Goal: Task Accomplishment & Management: Manage account settings

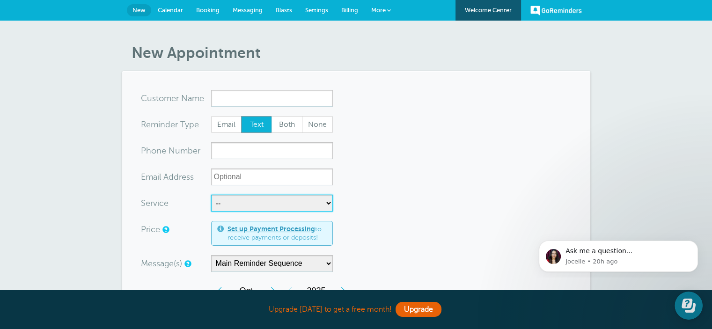
click at [277, 208] on select "-- Afternoon Appliance Delivery Afternoon Furniture Delivery Install Morning Ap…" at bounding box center [272, 203] width 122 height 17
click at [132, 5] on link "New" at bounding box center [139, 10] width 24 height 12
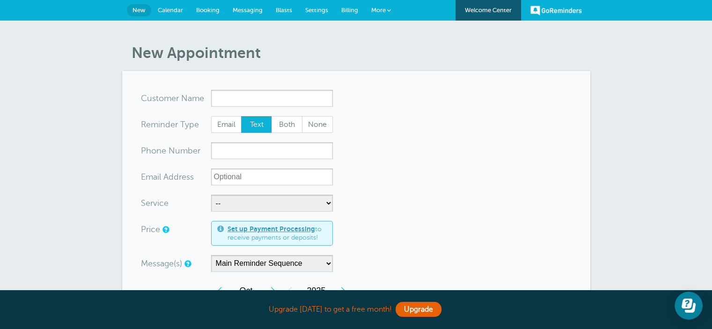
click at [307, 8] on span "Settings" at bounding box center [316, 10] width 23 height 7
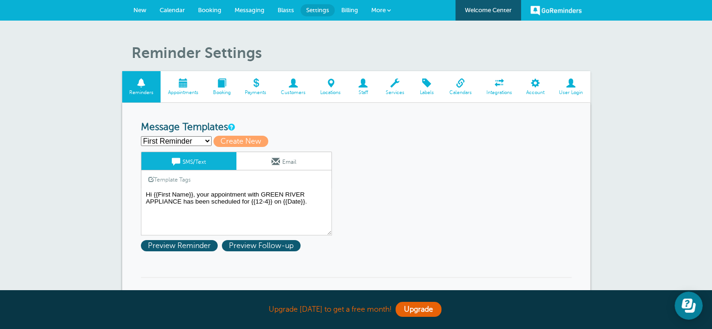
click at [206, 140] on select "First Reminder Morning Delivery Second Reminder Third Reminder Create new..." at bounding box center [176, 141] width 71 height 10
select select "162901"
click at [141, 136] on select "First Reminder Morning Delivery Second Reminder Third Reminder Create new..." at bounding box center [176, 141] width 71 height 10
type input "Morning Delivery"
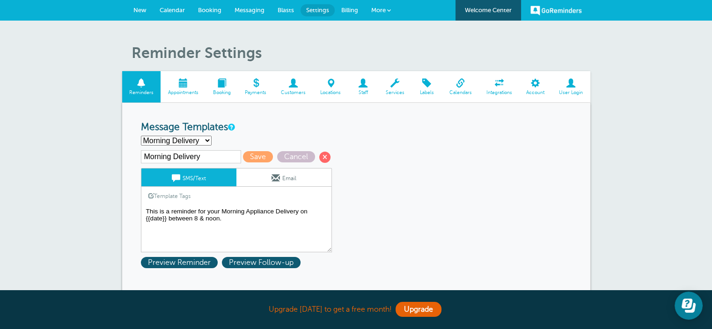
click at [298, 209] on textarea "Hi {{First Name}}, your appointment with GREEN RIVER APPLIANCE has been schedul…" at bounding box center [236, 229] width 191 height 47
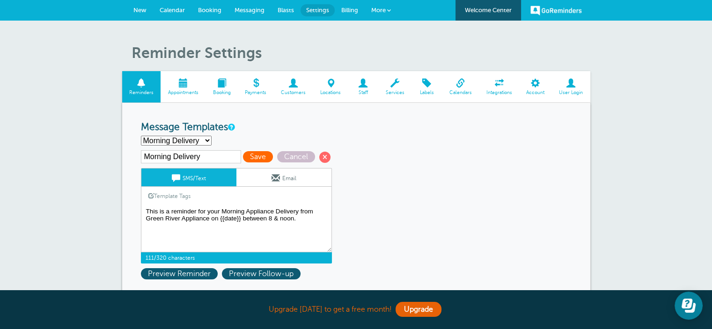
type textarea "This is a reminder for your Morning Appliance Delivery from Green River Applian…"
click at [254, 154] on span "Save" at bounding box center [258, 156] width 30 height 11
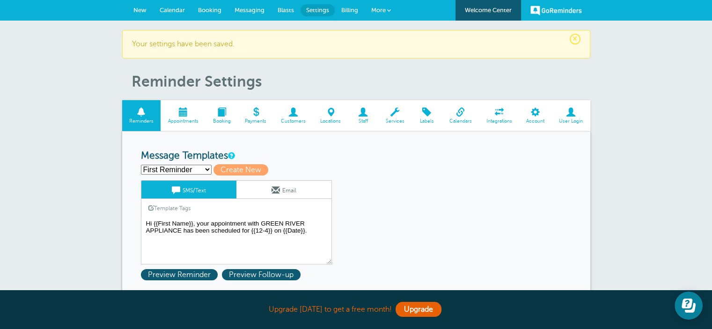
click at [206, 168] on select "First Reminder Morning Delivery Second Reminder Third Reminder Create new..." at bounding box center [176, 170] width 71 height 10
click at [246, 168] on span "Create New" at bounding box center [241, 169] width 55 height 11
select select
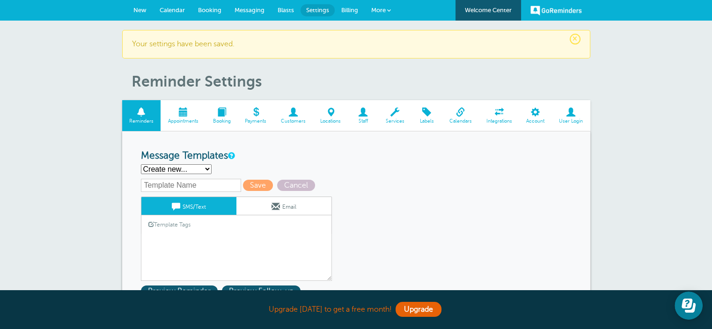
click at [185, 187] on input "text" at bounding box center [191, 185] width 100 height 13
type input "Afternoon Delivery"
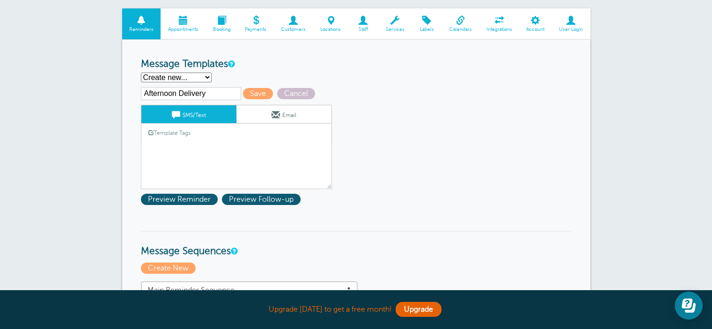
scroll to position [94, 0]
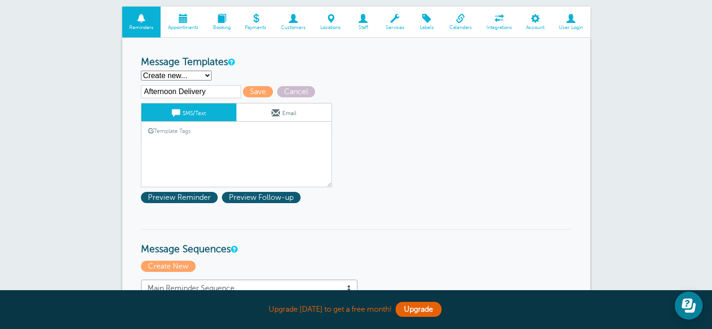
click at [194, 131] on link "Template Tags" at bounding box center [169, 131] width 56 height 18
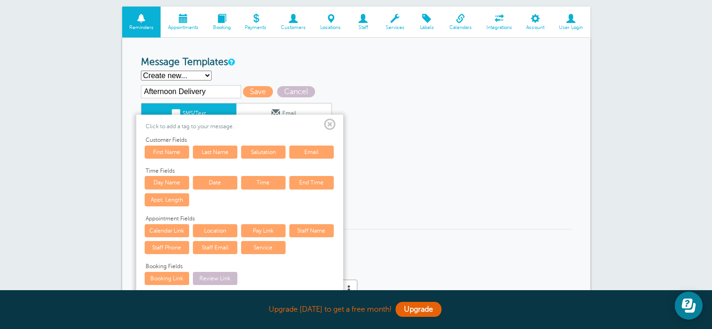
click at [331, 123] on span at bounding box center [330, 125] width 12 height 12
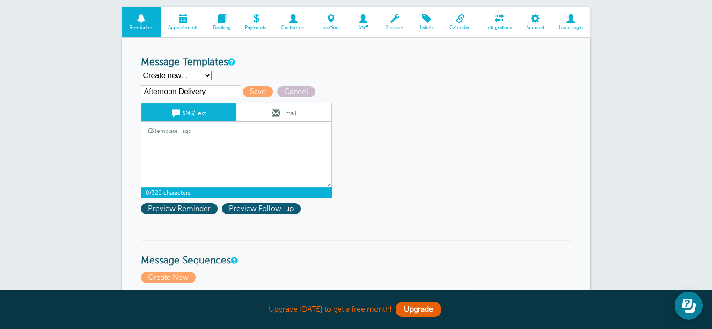
click at [213, 155] on textarea "Hi {{First Name}}, your appointment with GREEN RIVER APPLIANCE has been schedul…" at bounding box center [236, 163] width 191 height 47
type textarea "This is a reminder for your delivery from Green River Appliance between Noon & …"
click at [252, 90] on span "Save" at bounding box center [258, 91] width 30 height 11
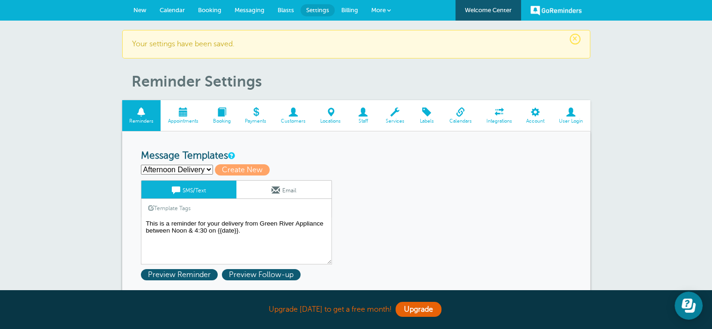
click at [182, 113] on span at bounding box center [183, 112] width 45 height 9
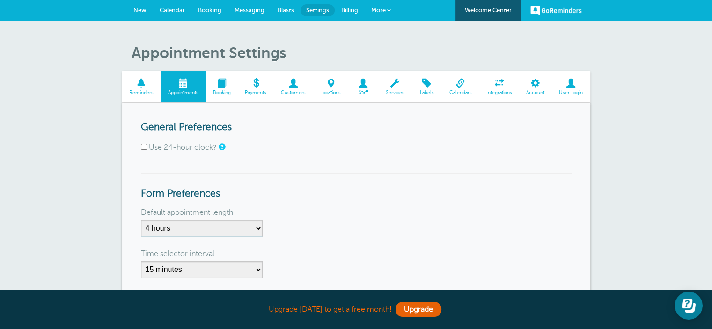
click at [221, 81] on span at bounding box center [222, 83] width 32 height 9
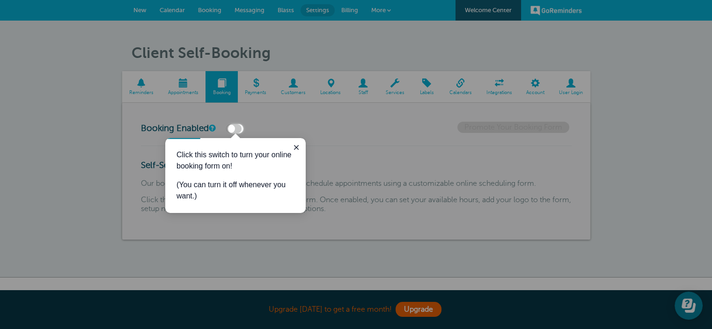
click at [314, 49] on div at bounding box center [477, 66] width 469 height 133
click at [291, 147] on button "Close guide" at bounding box center [296, 147] width 11 height 11
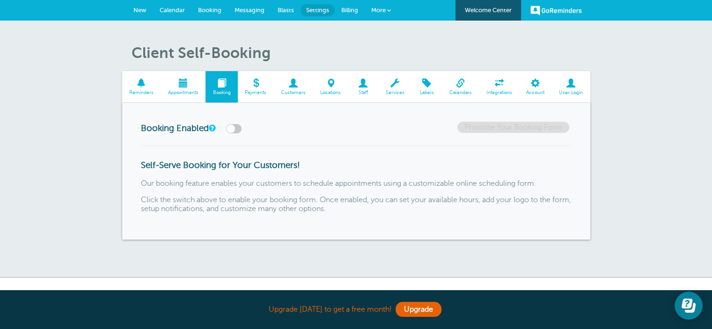
click at [172, 9] on span "Calendar" at bounding box center [172, 10] width 25 height 7
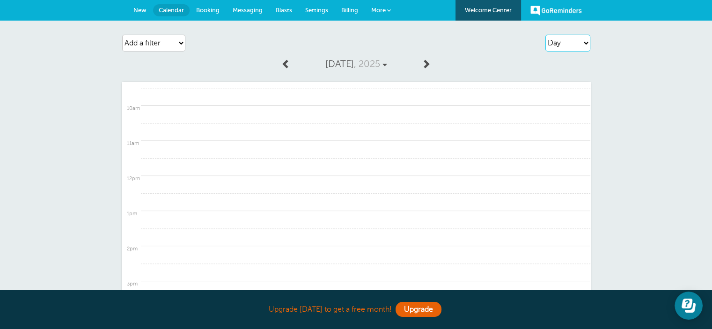
click at [556, 48] on select "Agenda Day Week Month (full view) Month (condensed)" at bounding box center [567, 43] width 45 height 17
select select "week"
click at [545, 35] on select "Agenda Day Week Month (full view) Month (condensed)" at bounding box center [567, 43] width 45 height 17
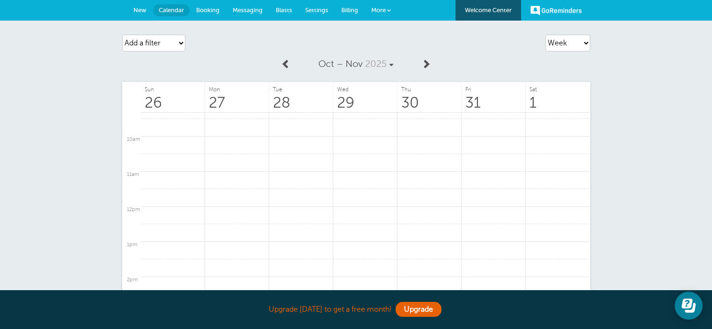
click at [282, 63] on span at bounding box center [285, 63] width 9 height 9
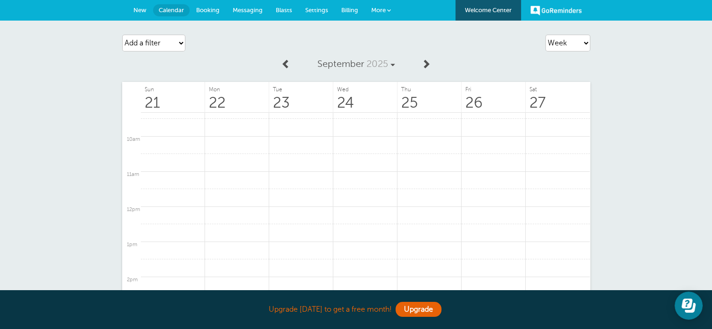
click at [424, 63] on span at bounding box center [425, 63] width 9 height 9
click at [130, 7] on link "New" at bounding box center [140, 10] width 26 height 21
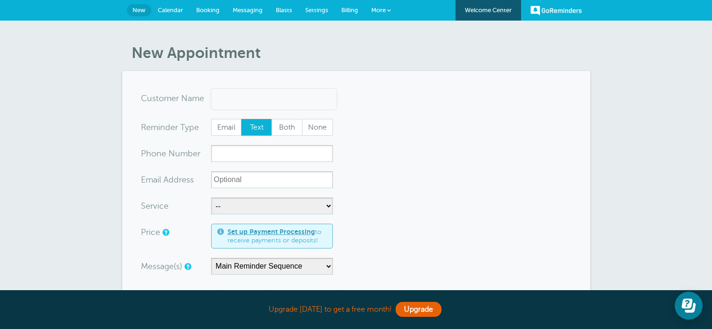
type input "LAURALYNNEGENTRYgreenriverlynne@yahoo.com2708605121"
type input "LAURA LYNNE GENTRY"
type input "(270) 860-5121"
type input "[EMAIL_ADDRESS][DOMAIN_NAME]"
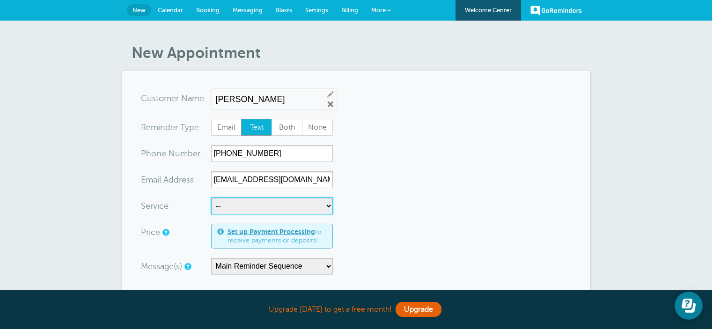
click at [254, 207] on select "-- Afternoon Appliance Delivery Afternoon Furniture Delivery Install Morning Ap…" at bounding box center [272, 206] width 122 height 17
select select "28350"
click at [211, 198] on select "-- Afternoon Appliance Delivery Afternoon Furniture Delivery Install Morning Ap…" at bounding box center [272, 206] width 122 height 17
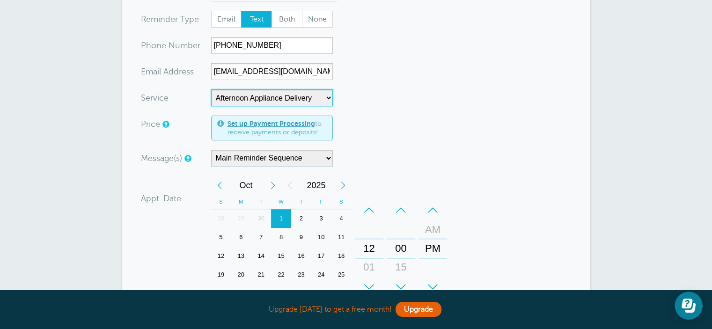
scroll to position [109, 0]
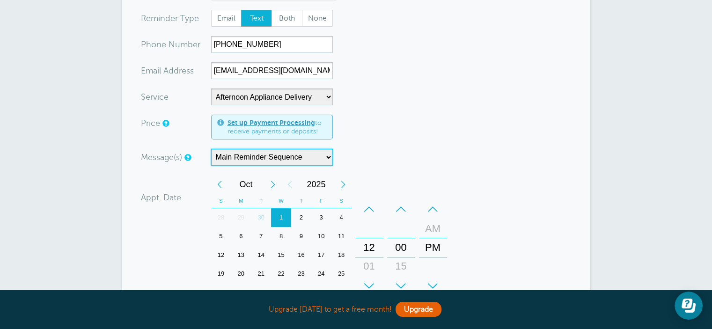
click at [308, 157] on select "Main Reminder Sequence" at bounding box center [272, 157] width 122 height 17
click at [307, 157] on select "Main Reminder Sequence" at bounding box center [272, 157] width 122 height 17
click at [323, 157] on select "Main Reminder Sequence" at bounding box center [272, 157] width 122 height 17
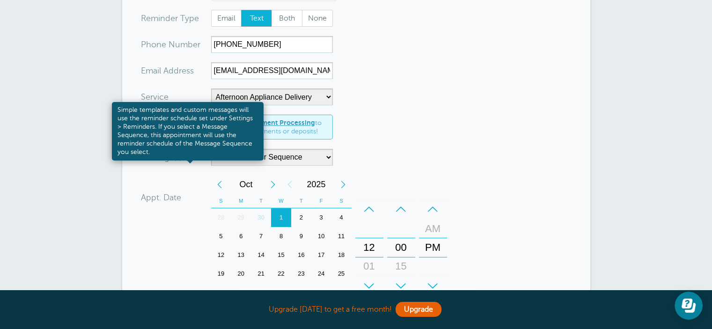
click at [186, 155] on link at bounding box center [187, 158] width 6 height 6
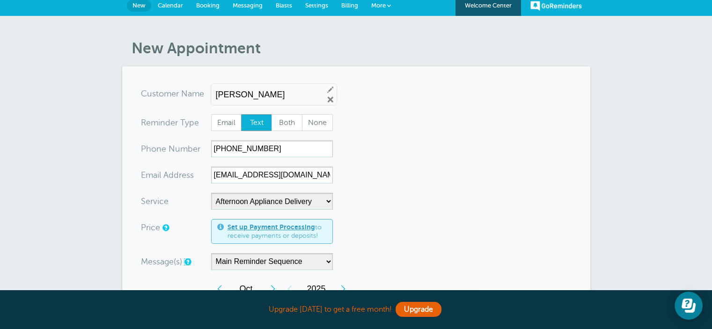
scroll to position [0, 0]
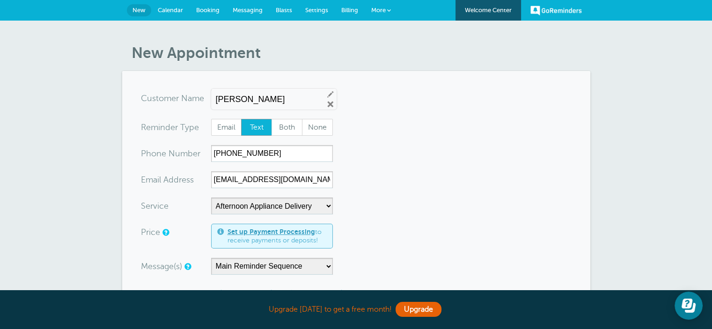
click at [317, 10] on span "Settings" at bounding box center [316, 10] width 23 height 7
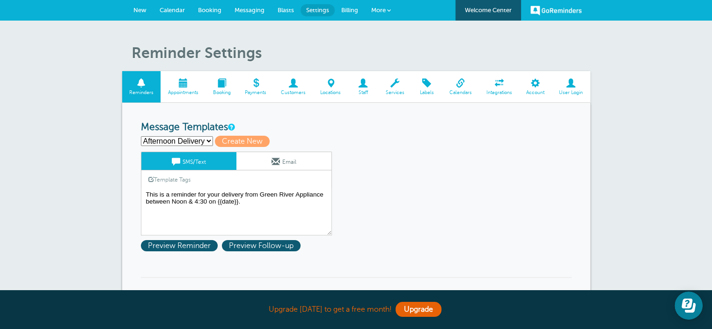
click at [194, 138] on select "Afternoon Delivery First Reminder Morning Delivery Second Reminder Third Remind…" at bounding box center [177, 141] width 72 height 10
select select "162897"
click at [141, 136] on select "Afternoon Delivery First Reminder Morning Delivery Second Reminder Third Remind…" at bounding box center [177, 141] width 72 height 10
type input "First Reminder"
type textarea "Hi {{First Name}}, your appointment with GREEN RIVER APPLIANCE has been schedul…"
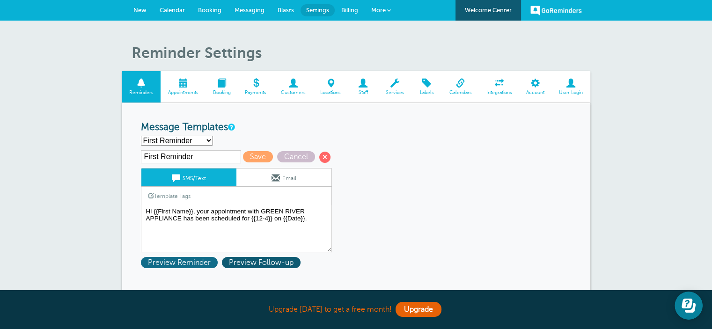
click at [195, 264] on span "Preview Reminder" at bounding box center [179, 262] width 77 height 11
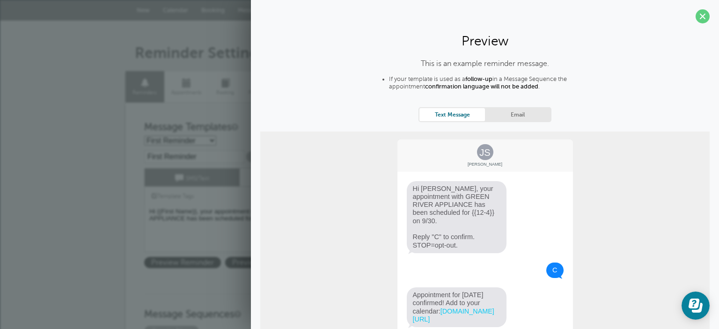
drag, startPoint x: 695, startPoint y: 17, endPoint x: 620, endPoint y: 25, distance: 75.8
click at [696, 20] on span at bounding box center [703, 16] width 14 height 14
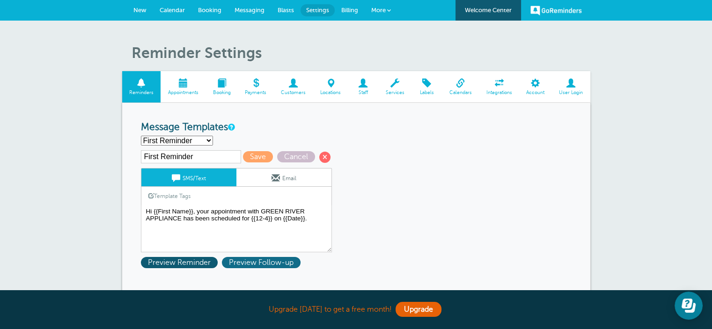
click at [252, 263] on span "Preview Follow-up" at bounding box center [261, 262] width 79 height 11
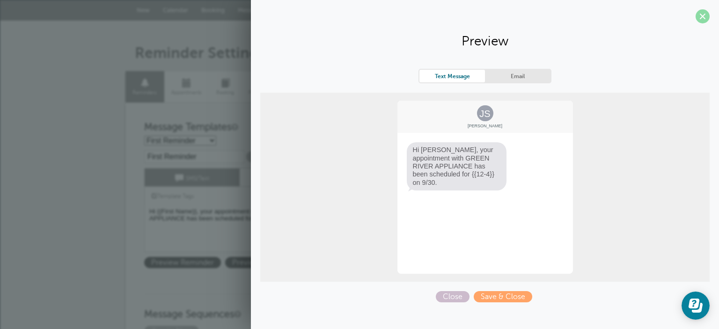
click at [704, 15] on span at bounding box center [703, 16] width 14 height 14
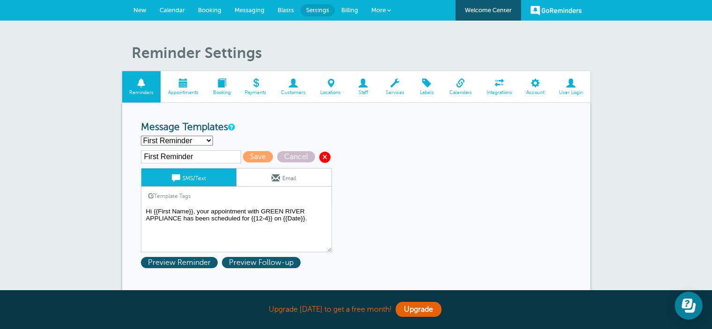
click at [320, 157] on span at bounding box center [324, 157] width 11 height 11
click at [260, 10] on span "Messaging" at bounding box center [250, 10] width 30 height 7
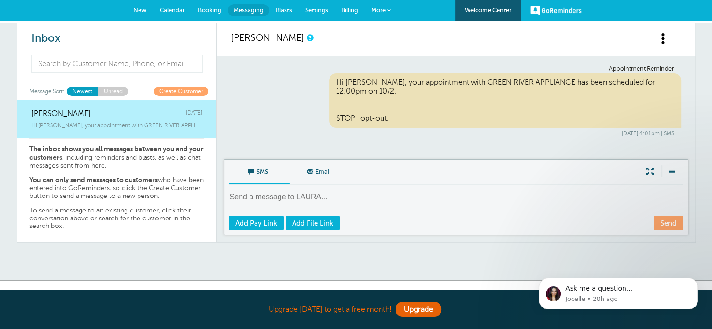
click at [307, 9] on span "Settings" at bounding box center [316, 10] width 23 height 7
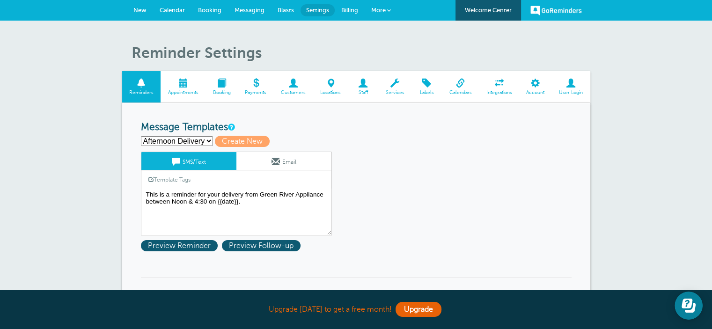
click at [394, 90] on span "Services" at bounding box center [395, 93] width 24 height 6
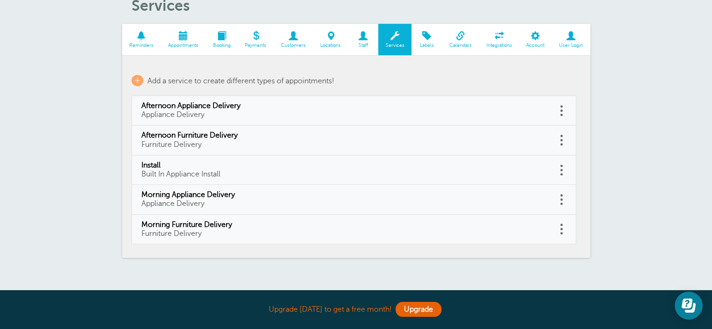
scroll to position [47, 0]
click at [363, 39] on span at bounding box center [363, 36] width 30 height 9
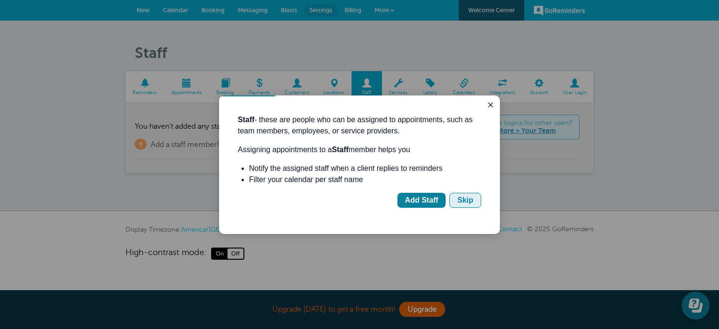
click at [470, 198] on div "Skip" at bounding box center [465, 200] width 16 height 11
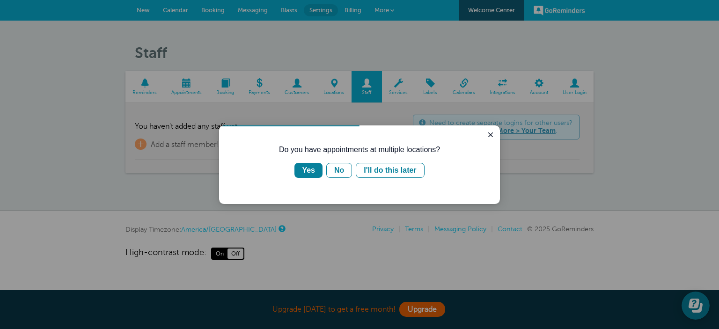
drag, startPoint x: 310, startPoint y: 170, endPoint x: 429, endPoint y: 318, distance: 189.8
click at [219, 194] on html "Do you have appointments at multiple locations? Yes No I'll do this later" at bounding box center [359, 164] width 281 height 79
click at [332, 170] on button "No" at bounding box center [339, 170] width 26 height 15
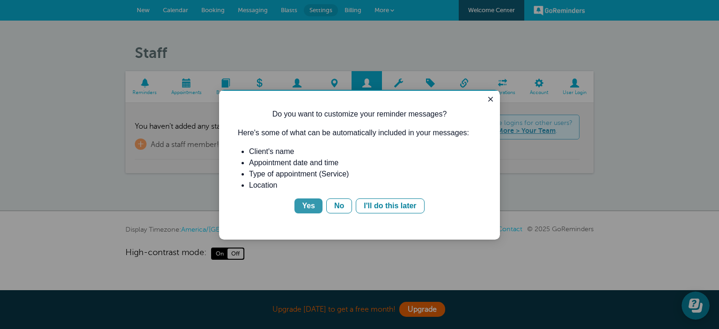
click at [310, 208] on div "Yes" at bounding box center [308, 205] width 13 height 11
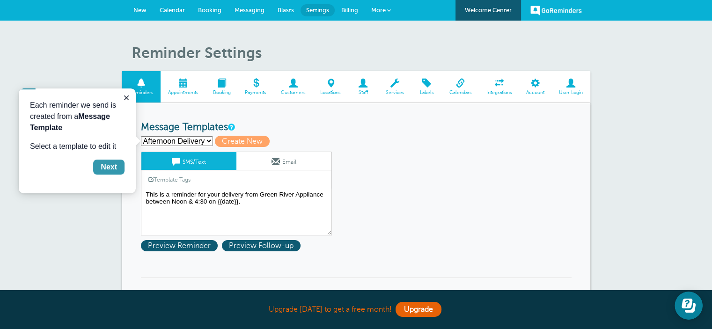
click at [111, 170] on div "Next" at bounding box center [109, 167] width 16 height 11
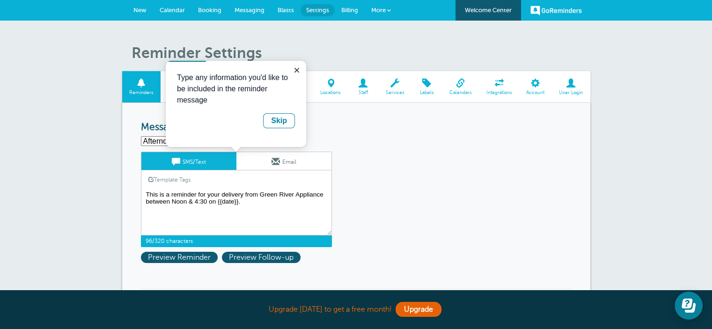
click at [245, 214] on textarea "This is a reminder for your delivery from Green River Appliance between Noon & …" at bounding box center [236, 212] width 191 height 47
click at [297, 69] on icon "Close guide" at bounding box center [297, 70] width 5 height 5
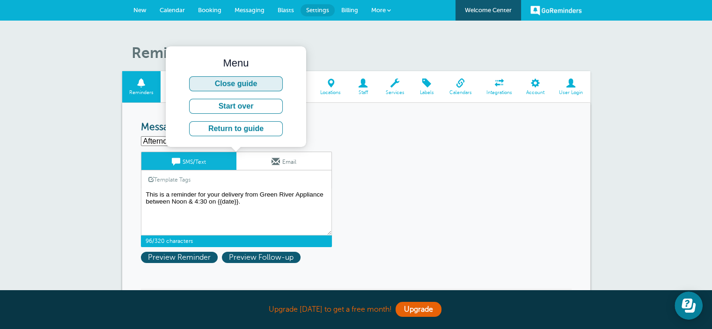
click at [255, 85] on button "Close guide" at bounding box center [236, 83] width 94 height 15
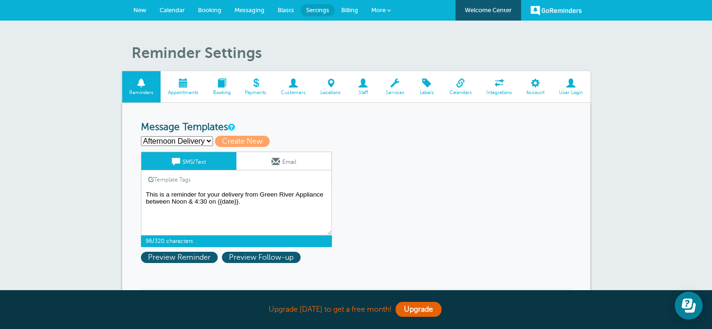
click at [208, 138] on select "Afternoon Delivery First Reminder Morning Delivery Second Reminder Third Remind…" at bounding box center [177, 141] width 72 height 10
select select "162897"
click at [141, 136] on select "Afternoon Delivery First Reminder Morning Delivery Second Reminder Third Remind…" at bounding box center [177, 141] width 72 height 10
type input "First Reminder"
type textarea "Hi {{First Name}}, your appointment with GREEN RIVER APPLIANCE has been schedul…"
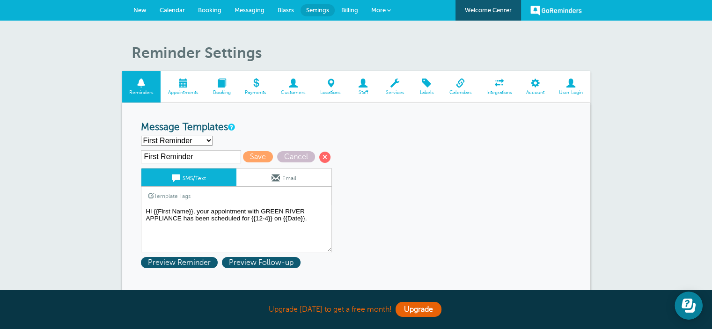
click at [206, 139] on select "Afternoon Delivery First Reminder Morning Delivery Second Reminder Third Remind…" at bounding box center [177, 141] width 72 height 10
select select "162901"
click at [141, 136] on select "Afternoon Delivery First Reminder Morning Delivery Second Reminder Third Remind…" at bounding box center [177, 141] width 72 height 10
type input "Morning Delivery"
type textarea "This is a reminder for your Morning Appliance Delivery from Green River Applian…"
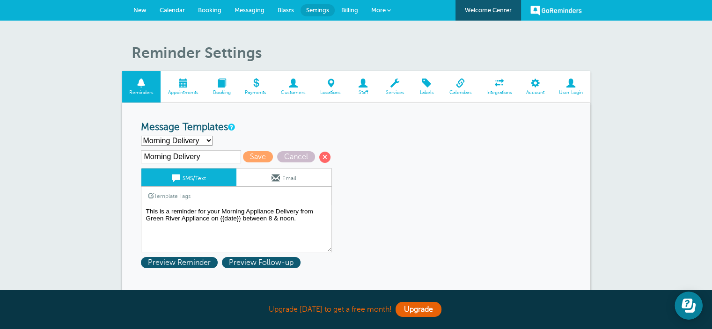
click at [206, 140] on select "Afternoon Delivery First Reminder Morning Delivery Second Reminder Third Remind…" at bounding box center [177, 141] width 72 height 10
select select "162899"
click at [141, 136] on select "Afternoon Delivery First Reminder Morning Delivery Second Reminder Third Remind…" at bounding box center [177, 141] width 72 height 10
type input "Second Reminder"
type textarea "Hi {{First Name}}, you have an appointment with GREEN RIVER APPLIANCE at {{Time…"
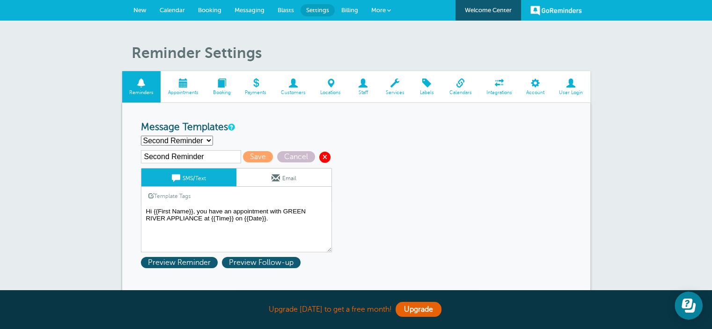
click at [324, 156] on span at bounding box center [324, 157] width 11 height 11
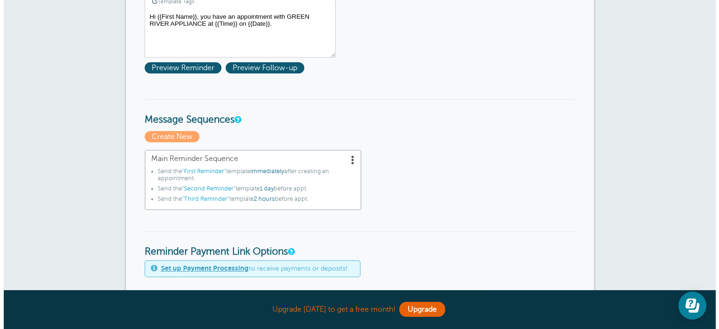
scroll to position [203, 0]
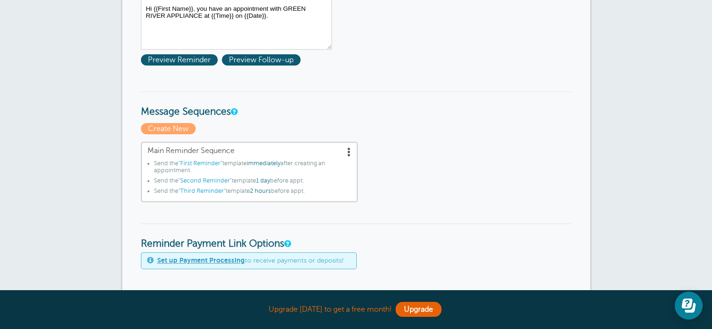
click at [207, 162] on span ""First Reminder"" at bounding box center [200, 163] width 44 height 7
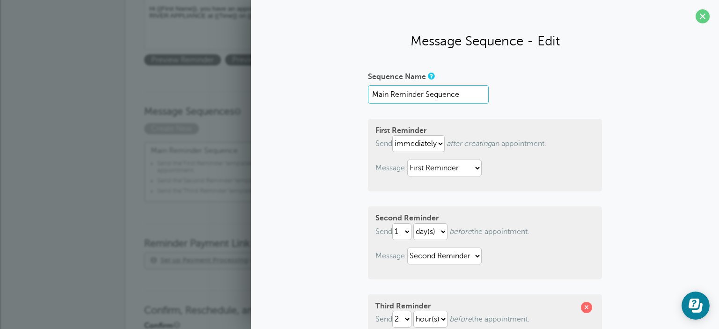
click at [446, 92] on input "Main Reminder Sequence" at bounding box center [428, 94] width 121 height 19
click at [462, 173] on select "Afternoon Delivery First Reminder Morning Delivery Second Reminder Third Remind…" at bounding box center [444, 168] width 74 height 17
click at [544, 171] on p "Message: Afternoon Delivery First Reminder Morning Delivery Second Reminder Thi…" at bounding box center [485, 168] width 219 height 17
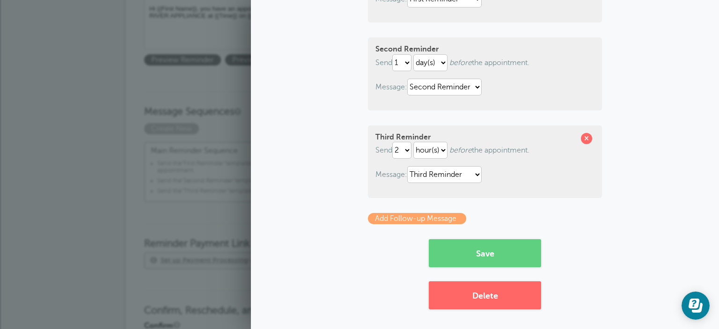
scroll to position [170, 0]
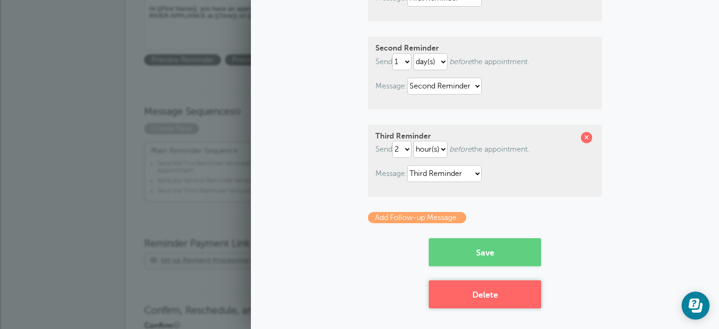
click at [475, 289] on button "Delete" at bounding box center [485, 294] width 112 height 28
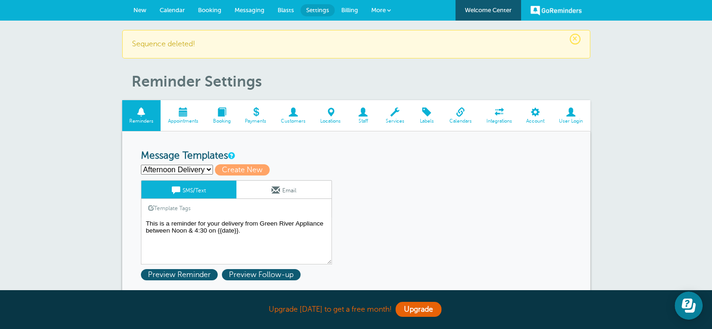
click at [182, 10] on span "Calendar" at bounding box center [172, 10] width 25 height 7
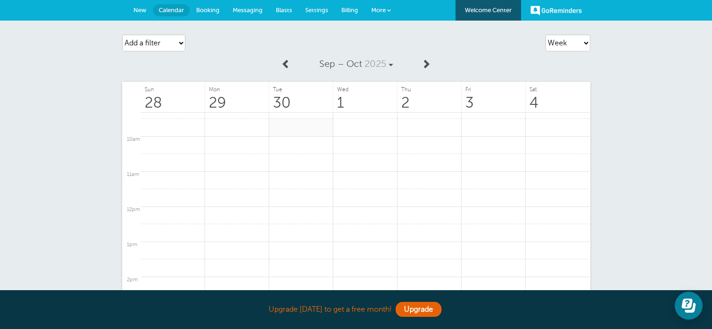
click at [291, 130] on link at bounding box center [301, 127] width 64 height 18
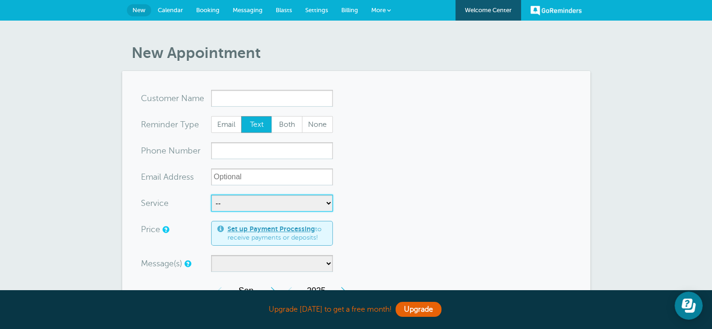
click at [263, 203] on select "-- Afternoon Appliance Delivery Afternoon Furniture Delivery Install Morning Ap…" at bounding box center [272, 203] width 122 height 17
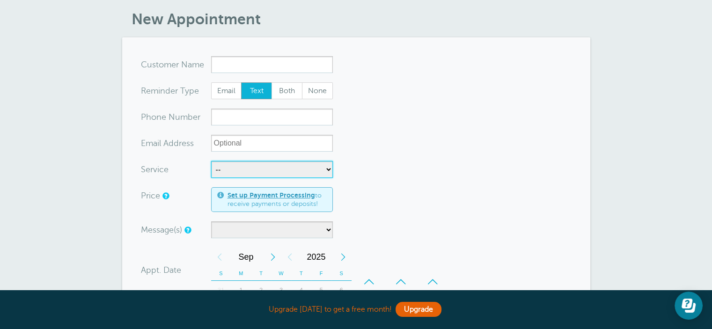
scroll to position [47, 0]
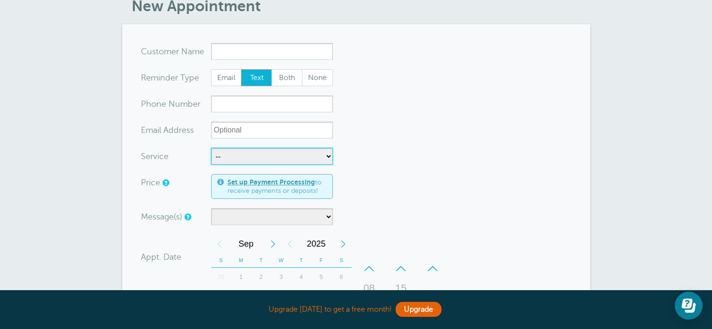
click at [262, 159] on select "-- Afternoon Appliance Delivery Afternoon Furniture Delivery Install Morning Ap…" at bounding box center [272, 156] width 122 height 17
select select "28350"
click at [211, 148] on select "-- Afternoon Appliance Delivery Afternoon Furniture Delivery Install Morning Ap…" at bounding box center [272, 156] width 122 height 17
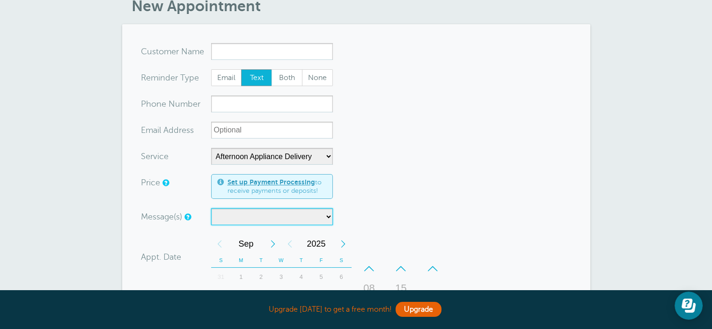
click at [307, 221] on select at bounding box center [272, 216] width 122 height 17
click at [325, 215] on select at bounding box center [272, 216] width 122 height 17
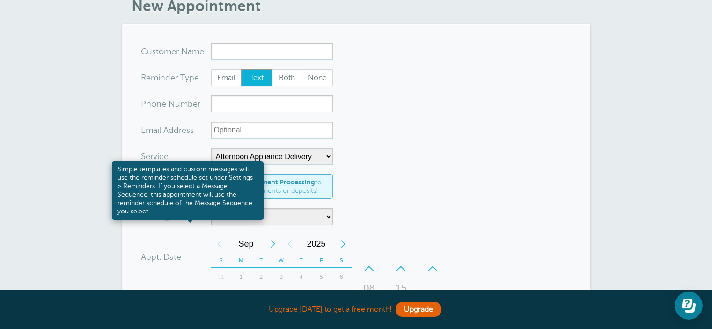
click at [190, 216] on link at bounding box center [187, 217] width 6 height 6
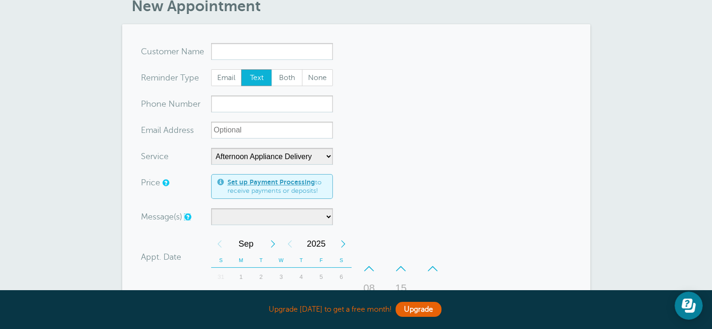
scroll to position [0, 0]
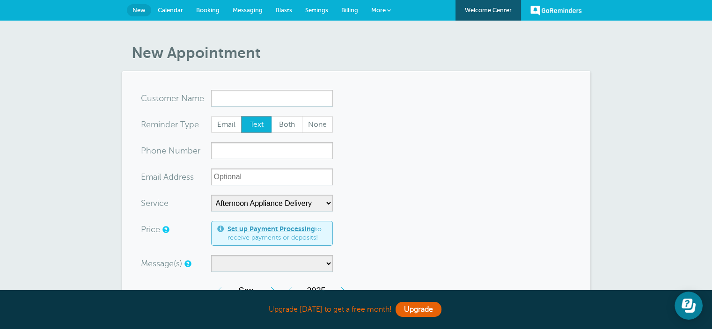
click at [310, 7] on span "Settings" at bounding box center [316, 10] width 23 height 7
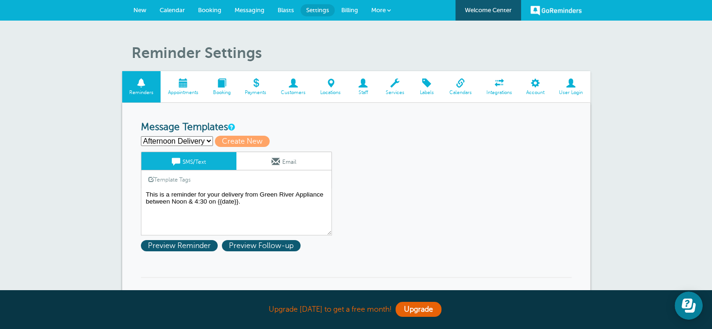
click at [209, 138] on select "Afternoon Delivery First Reminder Morning Delivery Second Reminder Third Remind…" at bounding box center [177, 141] width 72 height 10
select select "162897"
click at [141, 136] on select "Afternoon Delivery First Reminder Morning Delivery Second Reminder Third Remind…" at bounding box center [177, 141] width 72 height 10
type input "First Reminder"
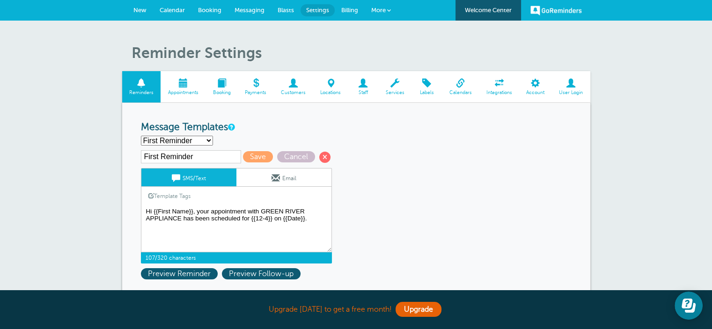
drag, startPoint x: 249, startPoint y: 218, endPoint x: 281, endPoint y: 215, distance: 32.9
click at [281, 215] on textarea "This is a reminder for your delivery from Green River Appliance between Noon & …" at bounding box center [236, 229] width 191 height 47
type textarea "Hi {{First Name}}, your appointment with GREEN RIVER APPLIANCE has been schedul…"
click at [245, 161] on span "Save" at bounding box center [258, 156] width 30 height 11
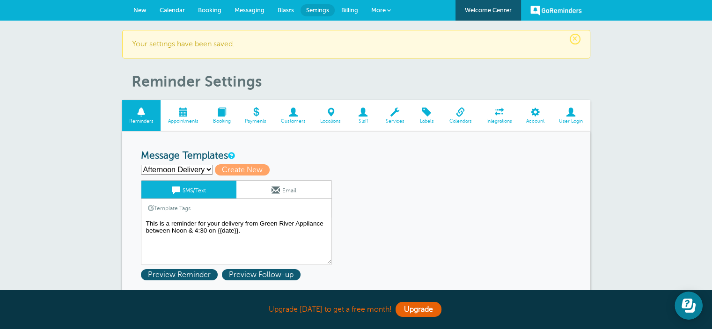
click at [208, 169] on select "Afternoon Delivery First Reminder Morning Delivery Second Reminder Third Remind…" at bounding box center [177, 170] width 72 height 10
select select "162897"
click at [141, 165] on select "Afternoon Delivery First Reminder Morning Delivery Second Reminder Third Remind…" at bounding box center [177, 170] width 72 height 10
type input "First Reminder"
type textarea "Hi {{First Name}}, your appointment with GREEN RIVER APPLIANCE has been schedul…"
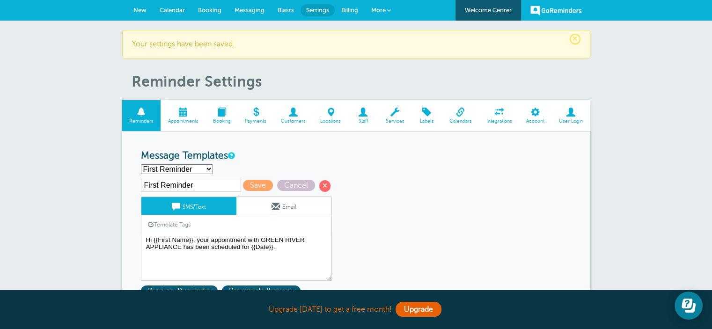
click at [206, 168] on select "Afternoon Delivery First Reminder Morning Delivery Second Reminder Third Remind…" at bounding box center [177, 169] width 72 height 10
select select "162899"
click at [141, 164] on select "Afternoon Delivery First Reminder Morning Delivery Second Reminder Third Remind…" at bounding box center [177, 169] width 72 height 10
type input "Second Reminder"
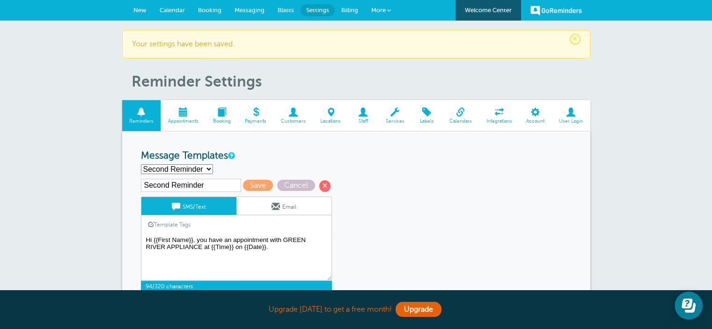
drag, startPoint x: 233, startPoint y: 247, endPoint x: 206, endPoint y: 252, distance: 27.7
click at [206, 252] on textarea "This is a reminder for your delivery from Green River Appliance between Noon & …" at bounding box center [236, 257] width 191 height 47
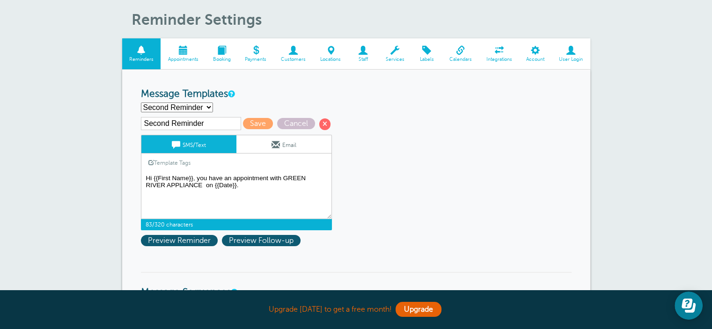
scroll to position [47, 0]
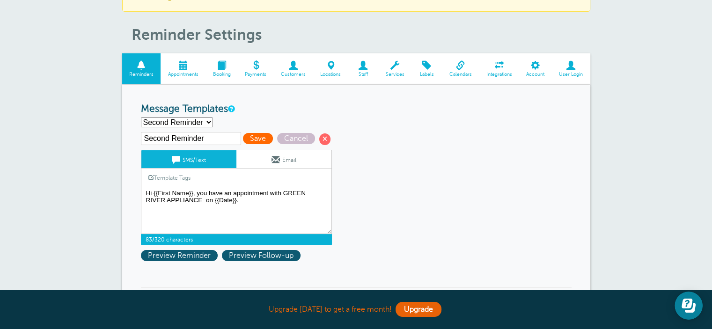
type textarea "Hi {{First Name}}, you have an appointment with GREEN RIVER APPLIANCE on {{Date…"
click at [255, 140] on span "Save" at bounding box center [258, 138] width 30 height 11
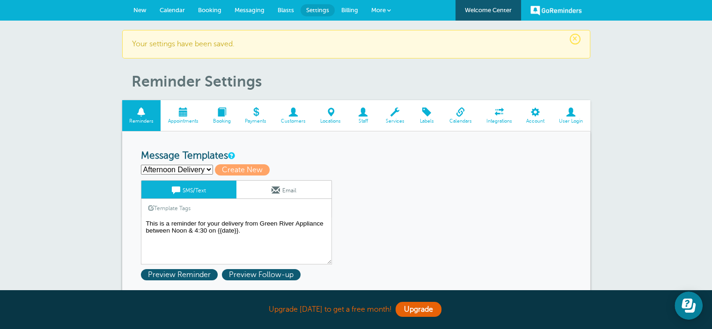
click at [174, 168] on select "Afternoon Delivery First Reminder Morning Delivery Second Reminder Third Remind…" at bounding box center [177, 170] width 72 height 10
click at [141, 165] on select "Afternoon Delivery First Reminder Morning Delivery Second Reminder Third Remind…" at bounding box center [177, 170] width 72 height 10
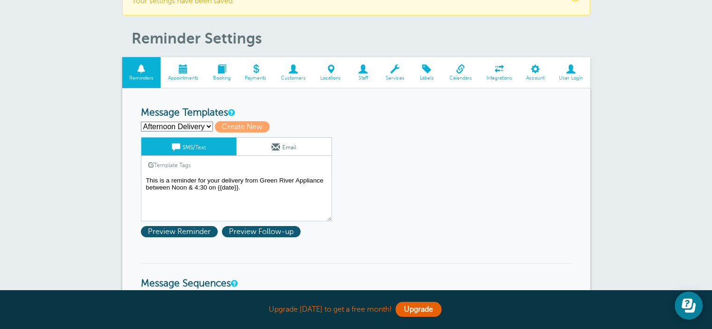
scroll to position [47, 0]
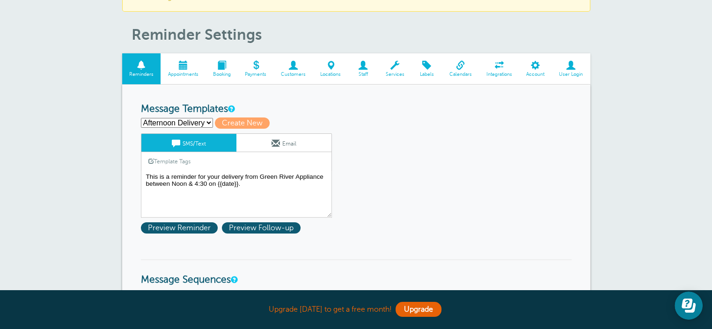
click at [195, 120] on select "Afternoon Delivery First Reminder Morning Delivery Second Reminder Third Remind…" at bounding box center [177, 123] width 72 height 10
select select "162900"
click at [141, 118] on select "Afternoon Delivery First Reminder Morning Delivery Second Reminder Third Remind…" at bounding box center [177, 123] width 72 height 10
type input "Third Reminder"
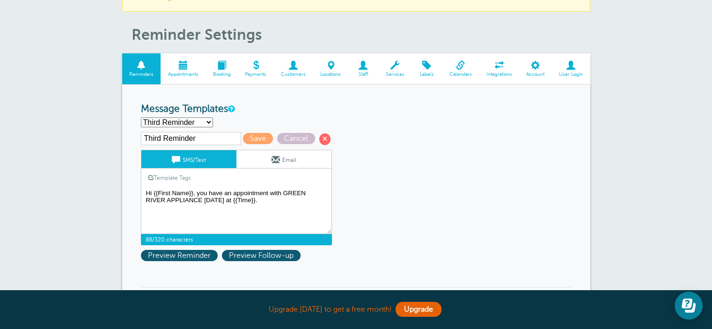
drag, startPoint x: 218, startPoint y: 199, endPoint x: 252, endPoint y: 199, distance: 34.2
click at [252, 199] on textarea "This is a reminder for your delivery from Green River Appliance between Noon & …" at bounding box center [236, 210] width 191 height 47
type textarea "Hi {{First Name}}, you have an appointment with GREEN RIVER APPLIANCE today."
click at [257, 140] on span "Save" at bounding box center [258, 138] width 30 height 11
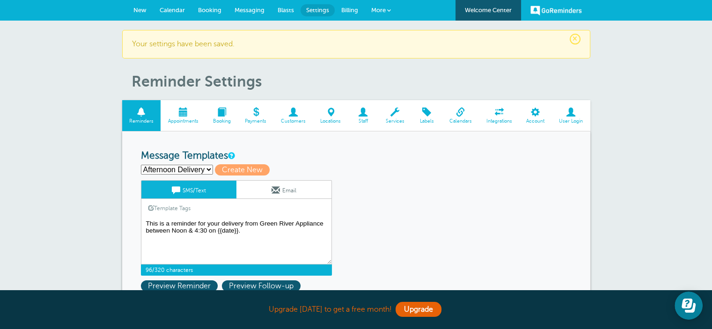
click at [202, 226] on textarea "This is a reminder for your delivery from Green River Appliance between Noon & …" at bounding box center [236, 241] width 191 height 47
drag, startPoint x: 259, startPoint y: 227, endPoint x: 275, endPoint y: 232, distance: 16.7
click at [275, 232] on textarea "This is a reminder for your delivery from Green River Appliance between Noon & …" at bounding box center [236, 241] width 191 height 47
click at [271, 234] on textarea "This is a reminder for your delivery from Green River Appliance between Noon & …" at bounding box center [236, 241] width 191 height 47
click at [243, 240] on textarea "This is a reminder for your delivery from Green River Appliance between Noon & …" at bounding box center [236, 241] width 191 height 47
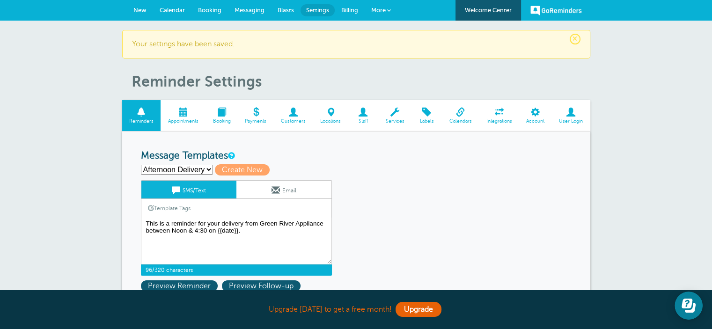
click at [210, 171] on select "Afternoon Delivery First Reminder Morning Delivery Second Reminder Third Remind…" at bounding box center [177, 170] width 72 height 10
select select "162897"
click at [141, 165] on select "Afternoon Delivery First Reminder Morning Delivery Second Reminder Third Remind…" at bounding box center [177, 170] width 72 height 10
type input "First Reminder"
type textarea "Hi {{First Name}}, your appointment with GREEN RIVER APPLIANCE has been schedul…"
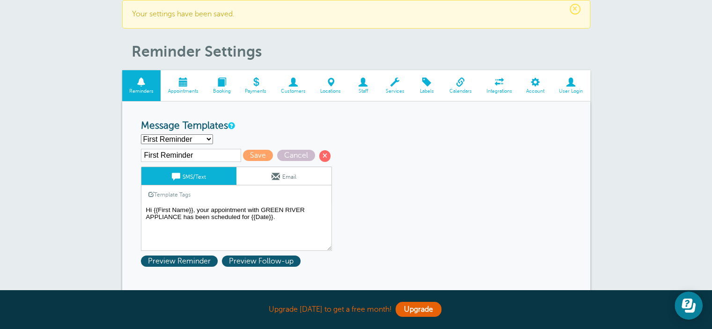
scroll to position [47, 0]
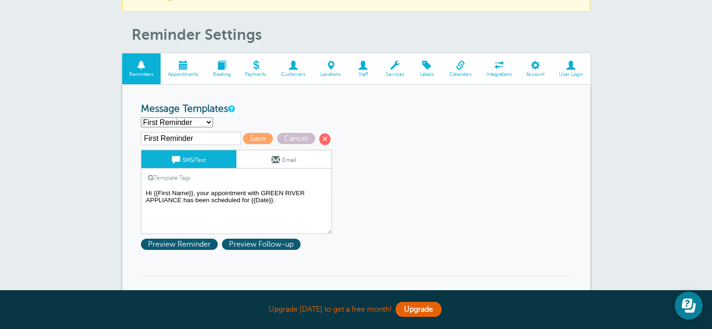
click at [212, 119] on select "Afternoon Delivery First Reminder Morning Delivery Second Reminder Third Remind…" at bounding box center [177, 123] width 72 height 10
select select "162971"
click at [141, 118] on select "Afternoon Delivery First Reminder Morning Delivery Second Reminder Third Remind…" at bounding box center [177, 123] width 72 height 10
type input "Afternoon Delivery"
type textarea "This is a reminder for your delivery from Green River Appliance between Noon & …"
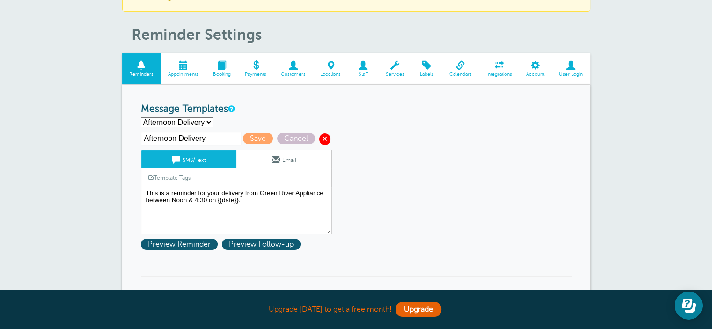
click at [327, 138] on span at bounding box center [324, 138] width 11 height 11
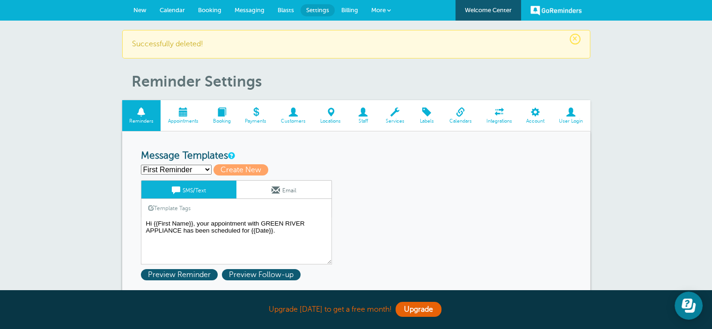
click at [203, 170] on select "First Reminder Morning Delivery Second Reminder Third Reminder Create new..." at bounding box center [176, 170] width 71 height 10
select select "162901"
click at [141, 165] on select "First Reminder Morning Delivery Second Reminder Third Reminder Create new..." at bounding box center [176, 170] width 71 height 10
type input "Morning Delivery"
type textarea "This is a reminder for your Morning Appliance Delivery from Green River Applian…"
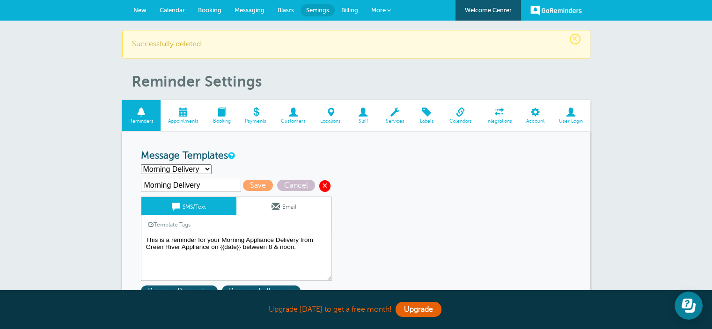
click at [322, 186] on span at bounding box center [324, 185] width 11 height 11
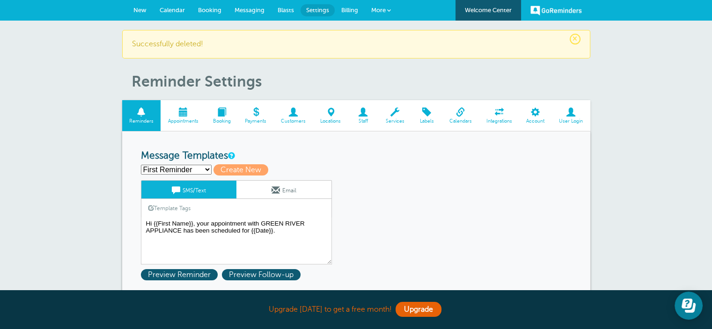
click at [206, 169] on select "First Reminder Second Reminder Third Reminder Create new..." at bounding box center [176, 170] width 71 height 10
drag, startPoint x: 370, startPoint y: 161, endPoint x: 350, endPoint y: 159, distance: 19.7
click at [370, 161] on h3 "Message Templates" at bounding box center [356, 156] width 431 height 12
click at [178, 10] on span "Calendar" at bounding box center [172, 10] width 25 height 7
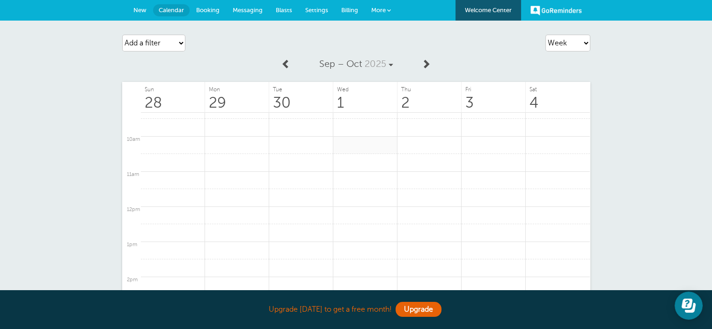
click at [367, 137] on link at bounding box center [365, 145] width 64 height 18
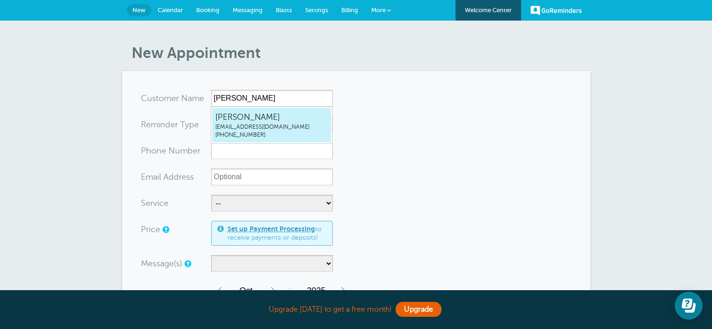
type input "LAURALYNNEGENTRYgreenriverlynne@yahoo.com2708605121"
type input "LAURA LYNNE GENTRY"
type input "(270) 860-5121"
type input "[EMAIL_ADDRESS][DOMAIN_NAME]"
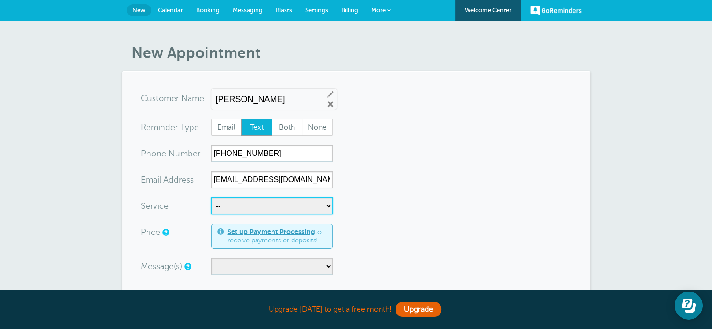
click at [271, 214] on select "-- Afternoon Appliance Delivery Afternoon Furniture Delivery Install Morning Ap…" at bounding box center [272, 206] width 122 height 17
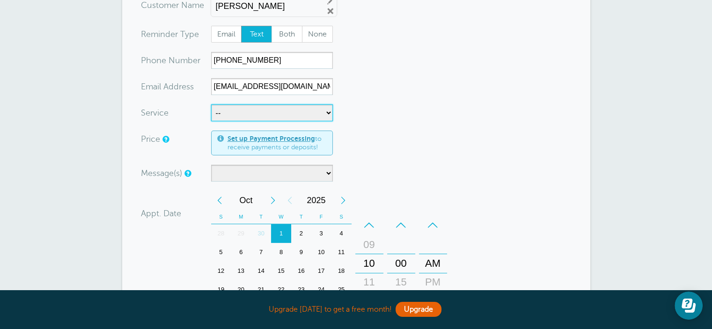
scroll to position [94, 0]
click at [283, 114] on select "-- Afternoon Appliance Delivery Afternoon Furniture Delivery Install Morning Ap…" at bounding box center [272, 112] width 122 height 17
select select "28350"
click at [211, 104] on select "-- Afternoon Appliance Delivery Afternoon Furniture Delivery Install Morning Ap…" at bounding box center [272, 112] width 122 height 17
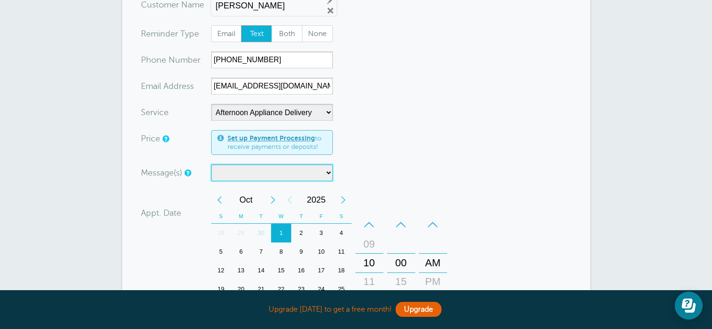
click at [266, 172] on select at bounding box center [272, 172] width 122 height 17
click at [328, 171] on select at bounding box center [272, 172] width 122 height 17
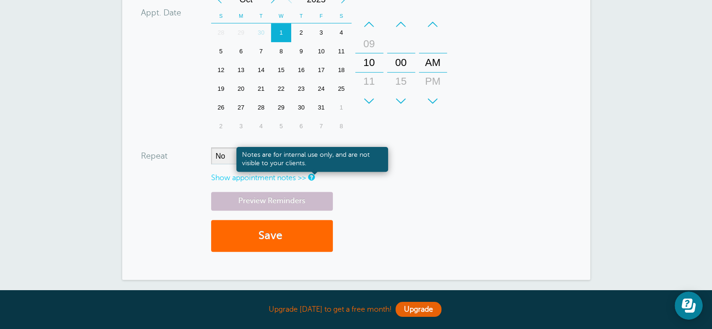
scroll to position [296, 0]
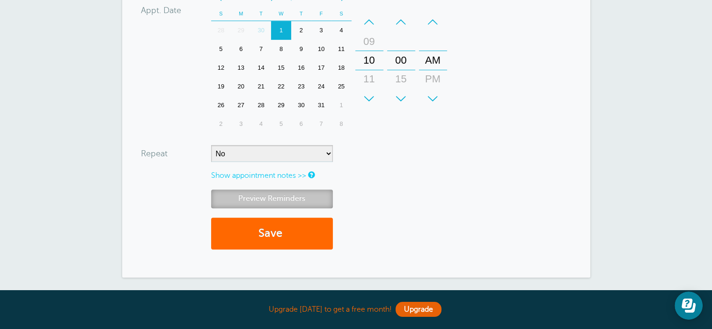
click at [287, 199] on link "Preview Reminders" at bounding box center [272, 199] width 122 height 18
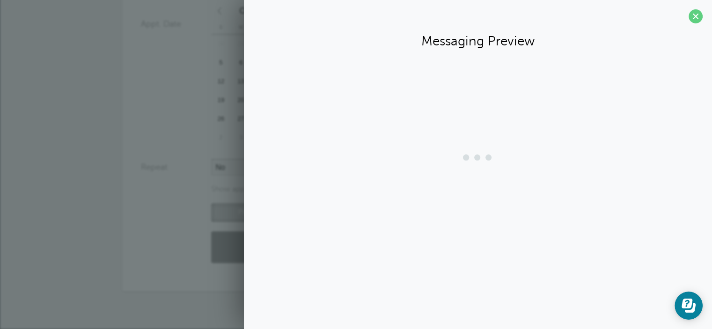
scroll to position [282, 0]
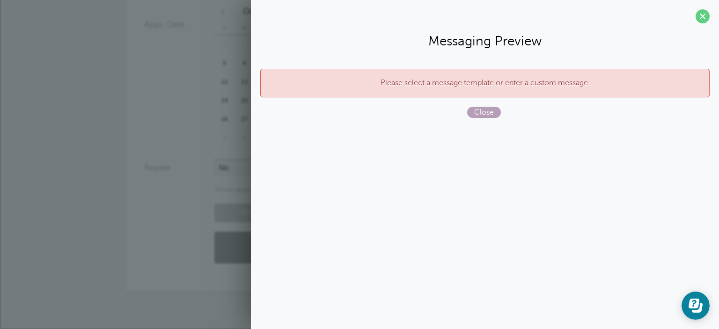
click at [485, 112] on span "Close" at bounding box center [484, 112] width 34 height 11
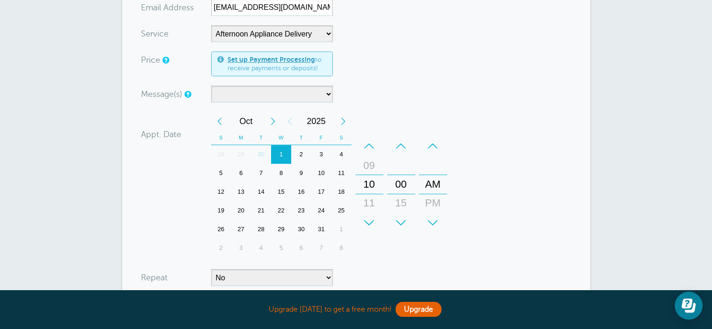
scroll to position [126, 0]
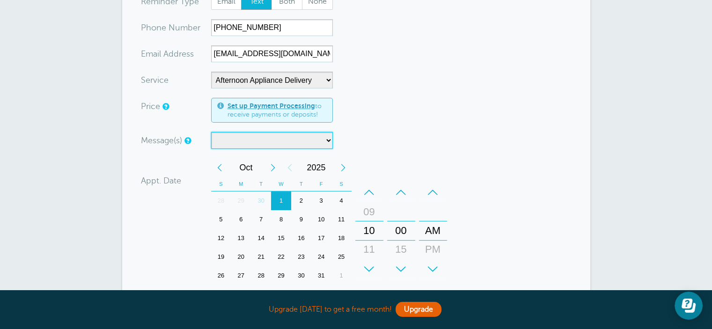
click at [243, 142] on select at bounding box center [272, 140] width 122 height 17
click at [242, 139] on select at bounding box center [272, 140] width 122 height 17
click at [264, 137] on select at bounding box center [272, 140] width 122 height 17
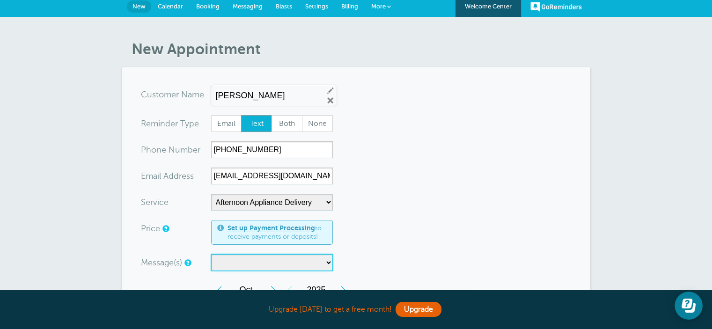
scroll to position [0, 0]
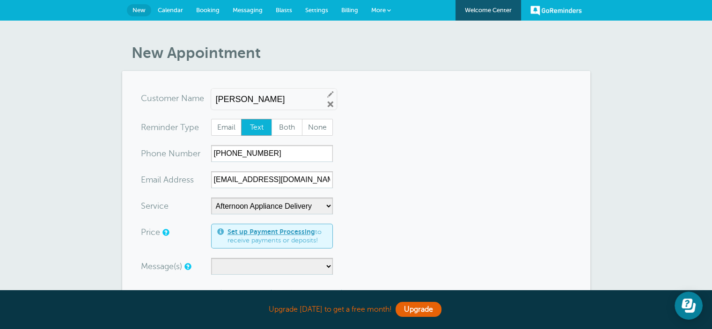
click at [320, 9] on span "Settings" at bounding box center [316, 10] width 23 height 7
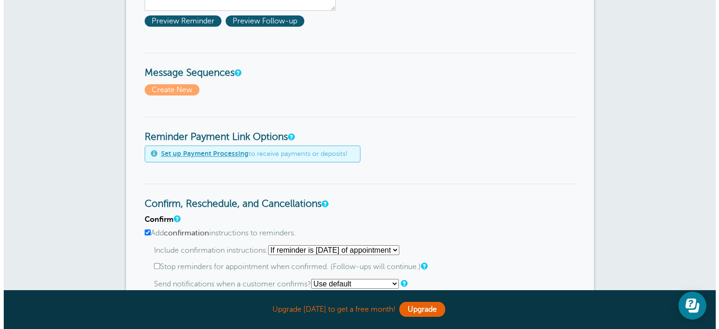
scroll to position [234, 0]
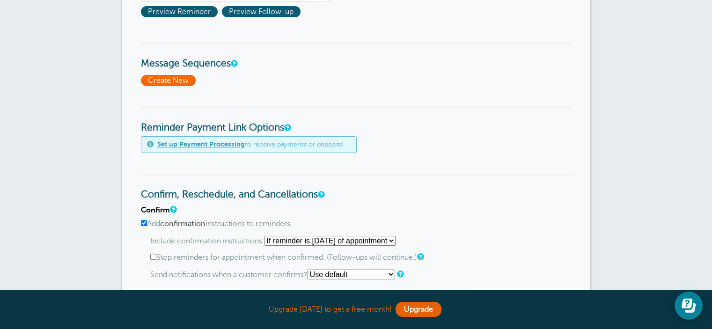
click at [167, 82] on span "Create New" at bounding box center [168, 80] width 55 height 11
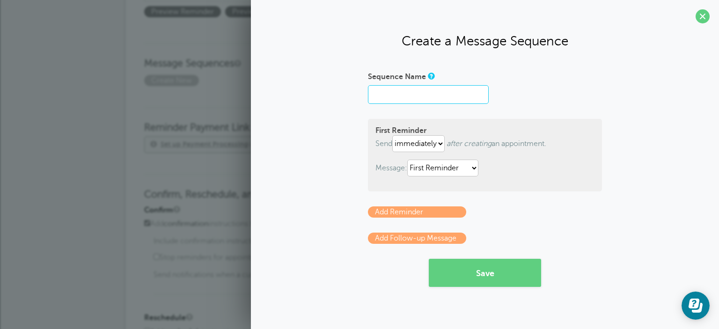
click at [407, 101] on input "Sequence Name" at bounding box center [428, 94] width 121 height 19
type input "d"
type input "DELIVERY"
click at [411, 209] on link "Add Reminder" at bounding box center [417, 211] width 98 height 11
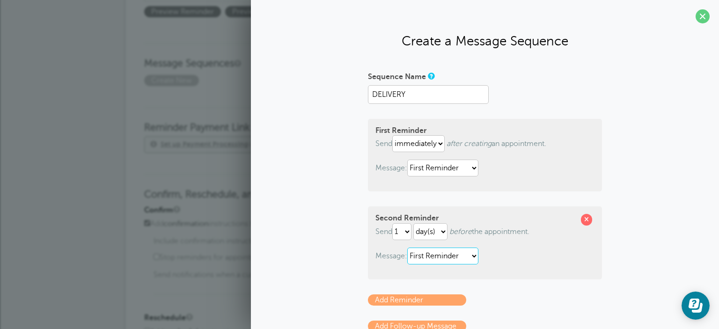
click at [473, 252] on select "First Reminder Second Reminder Third Reminder" at bounding box center [442, 256] width 71 height 17
click at [407, 248] on select "First Reminder Second Reminder Third Reminder" at bounding box center [442, 256] width 71 height 17
click at [463, 261] on select "First Reminder Second Reminder Third Reminder" at bounding box center [442, 256] width 71 height 17
select select "162899"
click at [407, 248] on select "First Reminder Second Reminder Third Reminder" at bounding box center [442, 256] width 71 height 17
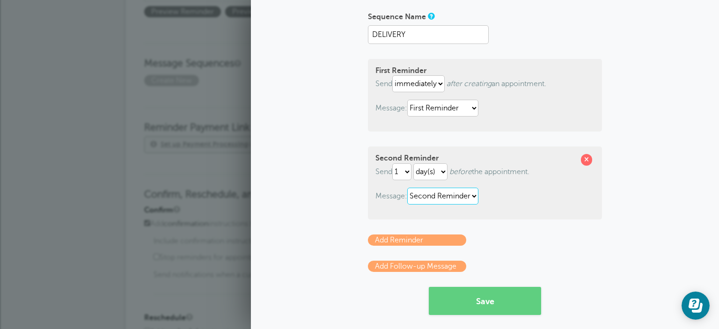
scroll to position [66, 0]
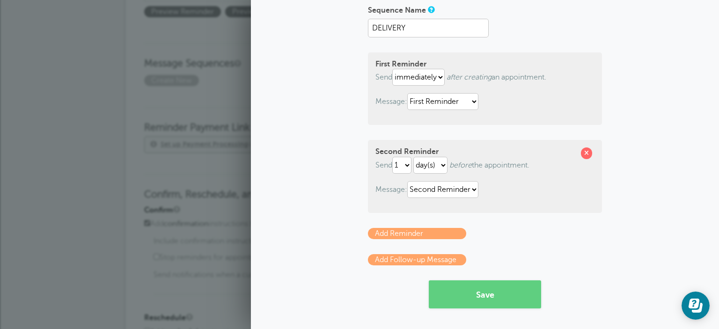
click at [429, 230] on link "Add Reminder" at bounding box center [417, 233] width 98 height 11
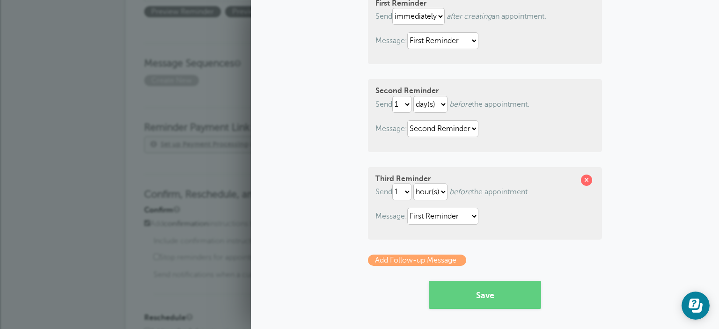
scroll to position [128, 0]
click at [466, 212] on select "First Reminder Second Reminder Third Reminder" at bounding box center [442, 215] width 71 height 17
select select "162900"
click at [407, 207] on select "First Reminder Second Reminder Third Reminder" at bounding box center [442, 215] width 71 height 17
click at [477, 297] on button "Save" at bounding box center [485, 294] width 112 height 28
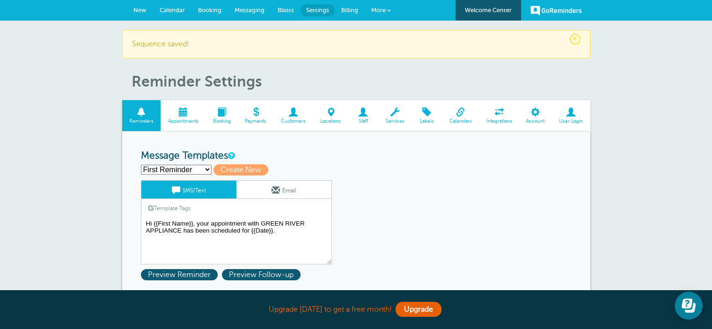
click at [199, 167] on select "First Reminder Second Reminder Third Reminder Create new..." at bounding box center [176, 170] width 71 height 10
select select "162900"
click at [141, 165] on select "First Reminder Second Reminder Third Reminder Create new..." at bounding box center [176, 170] width 71 height 10
type input "Third Reminder"
type textarea "Hi {{First Name}}, you have an appointment with GREEN RIVER APPLIANCE today."
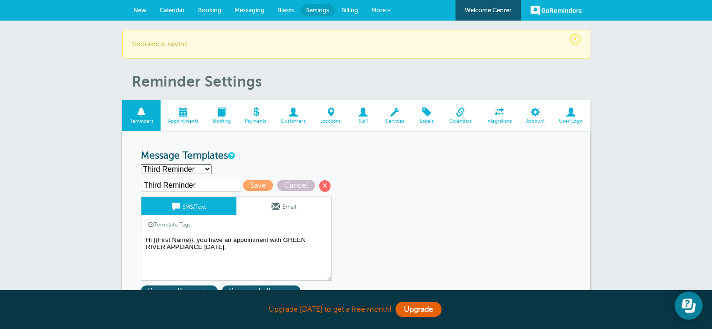
click at [206, 168] on select "First Reminder Second Reminder Third Reminder Create new..." at bounding box center [176, 169] width 71 height 10
select select "162899"
click at [141, 164] on select "First Reminder Second Reminder Third Reminder Create new..." at bounding box center [176, 169] width 71 height 10
type input "Second Reminder"
type textarea "Hi {{First Name}}, you have an appointment with GREEN RIVER APPLIANCE on {{Date…"
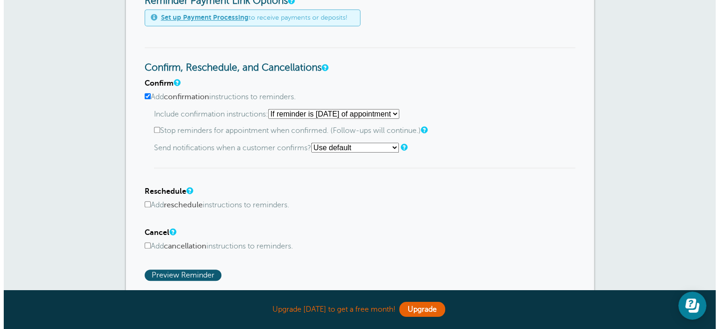
scroll to position [499, 0]
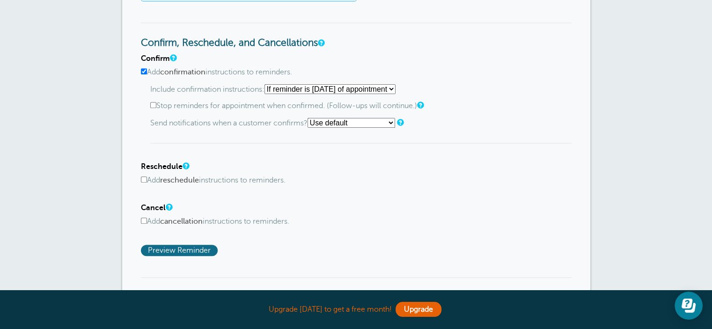
click at [180, 247] on span "Preview Reminder" at bounding box center [179, 250] width 77 height 11
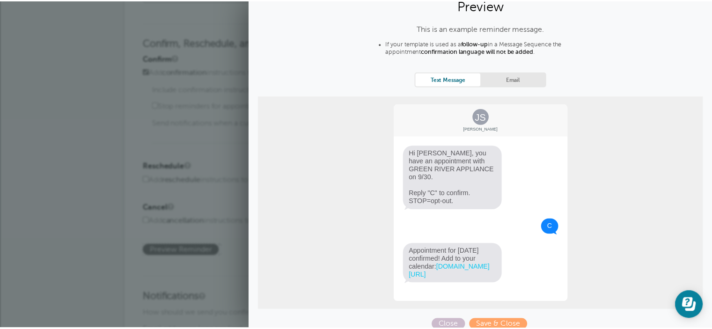
scroll to position [0, 0]
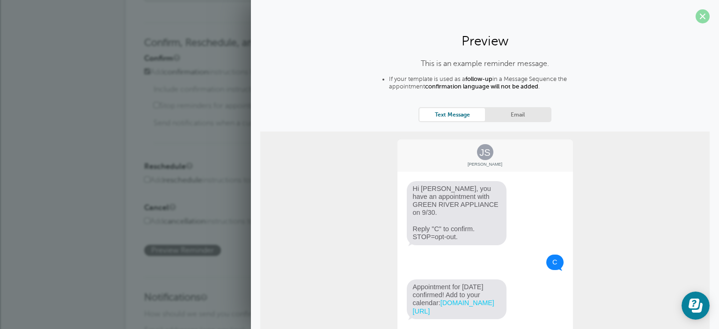
click at [696, 19] on span at bounding box center [703, 16] width 14 height 14
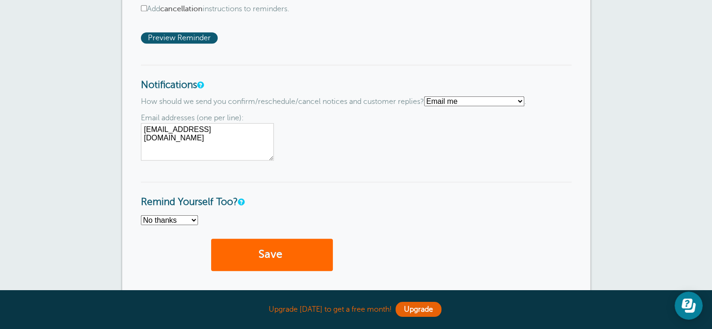
scroll to position [718, 0]
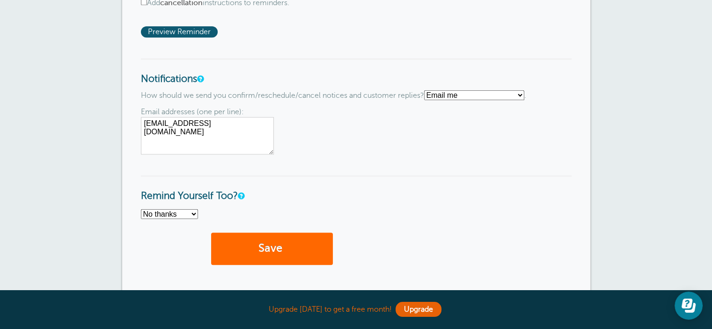
click at [266, 264] on div "Save" at bounding box center [356, 254] width 431 height 42
click at [262, 250] on button "Save" at bounding box center [272, 249] width 122 height 32
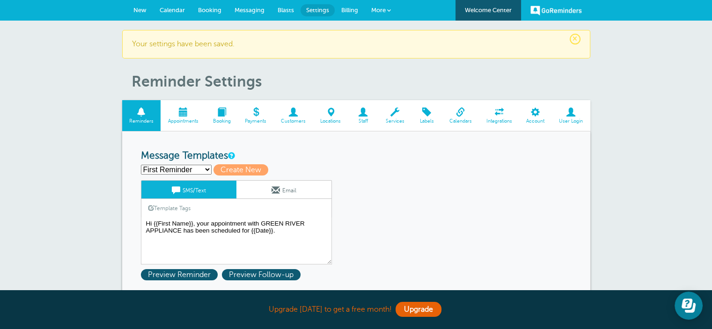
click at [174, 8] on span "Calendar" at bounding box center [172, 10] width 25 height 7
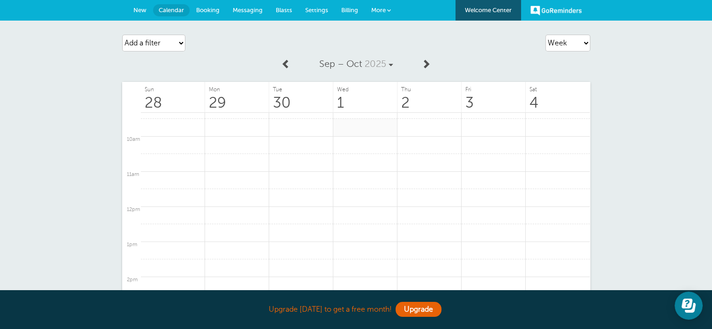
click at [350, 128] on link at bounding box center [365, 127] width 64 height 18
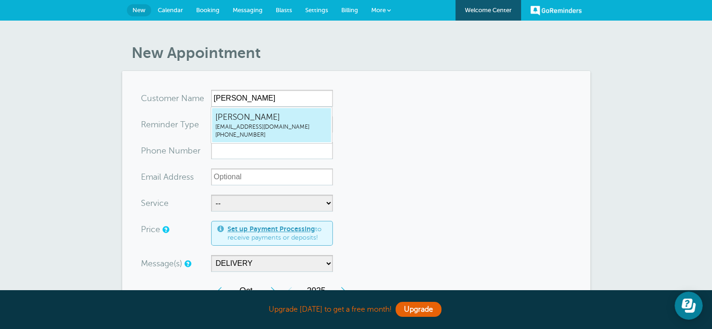
type input "[EMAIL_ADDRESS]"
type input "[PERSON_NAME]"
type input "(270) 860-5121"
type input "greenriverlynne@yahoo.com"
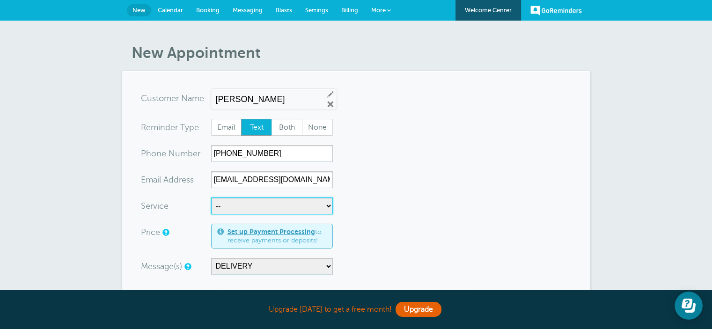
click at [253, 209] on select "-- Afternoon Appliance Delivery Afternoon Furniture Delivery Install Morning Ap…" at bounding box center [272, 206] width 122 height 17
select select "28350"
click at [211, 198] on select "-- Afternoon Appliance Delivery Afternoon Furniture Delivery Install Morning Ap…" at bounding box center [272, 206] width 122 height 17
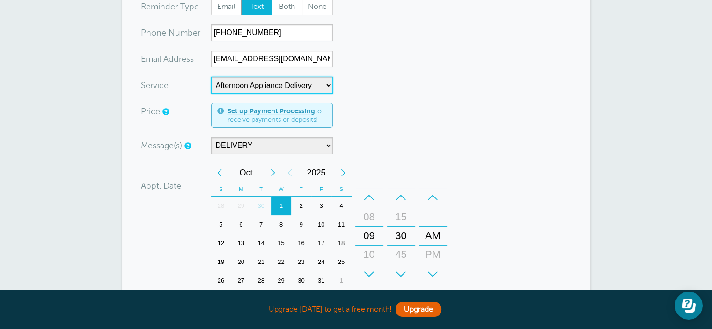
scroll to position [125, 0]
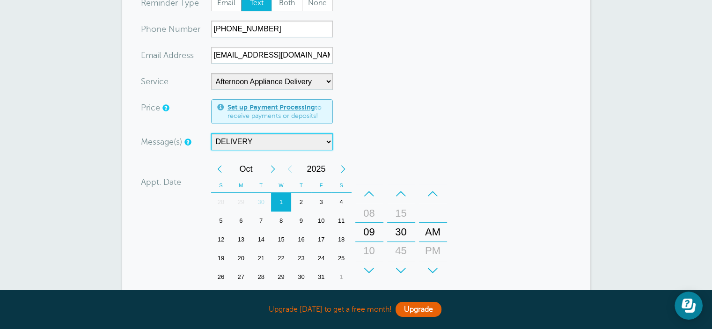
click at [303, 134] on select "DELIVERY" at bounding box center [272, 141] width 122 height 17
click at [301, 140] on select "DELIVERY" at bounding box center [272, 141] width 122 height 17
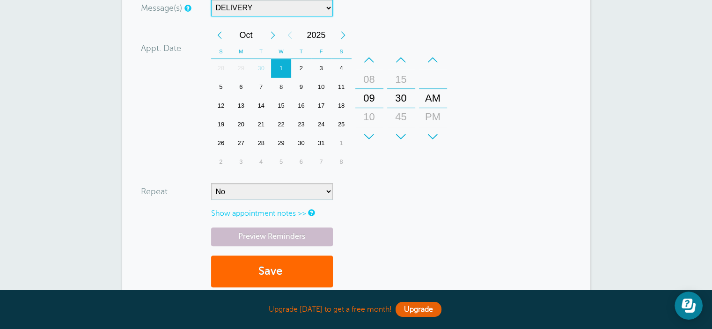
scroll to position [265, 0]
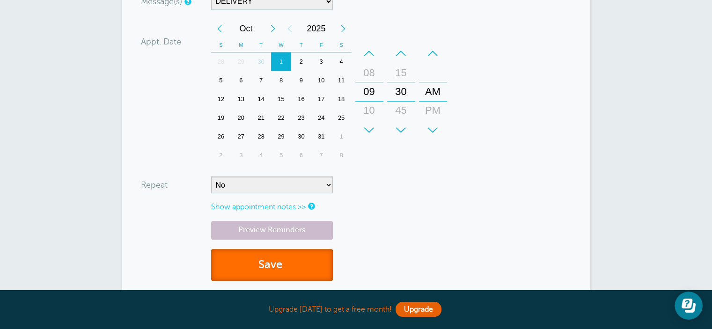
click at [288, 264] on button "Save" at bounding box center [272, 265] width 122 height 32
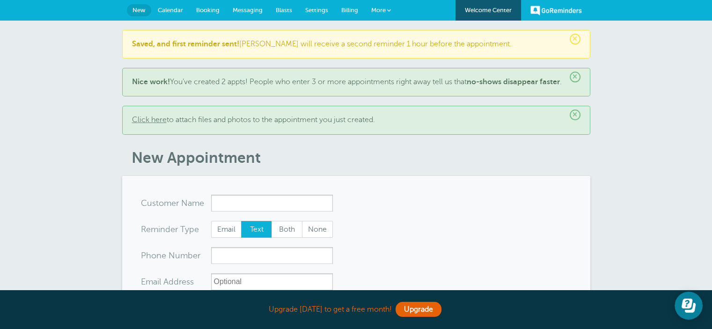
click at [560, 11] on link "GoReminders" at bounding box center [557, 10] width 52 height 21
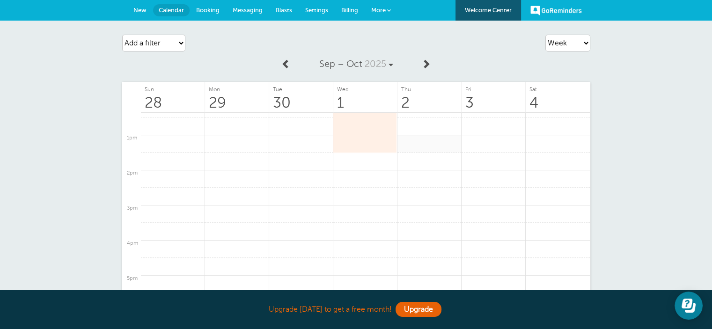
scroll to position [342, 0]
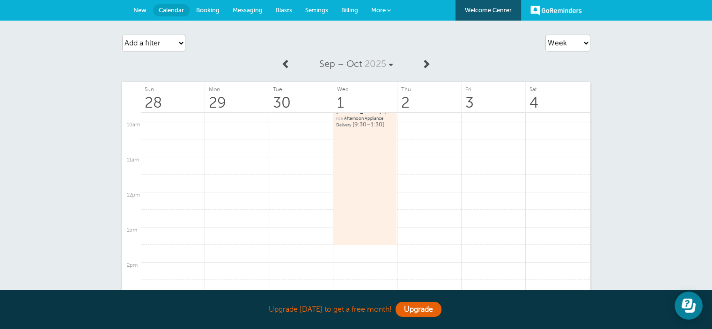
click at [353, 5] on link "Billing" at bounding box center [350, 10] width 30 height 21
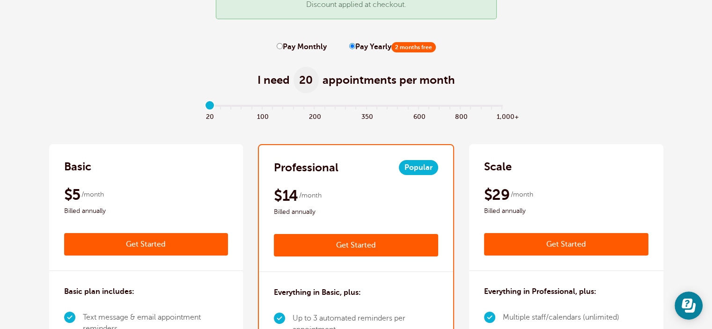
scroll to position [94, 0]
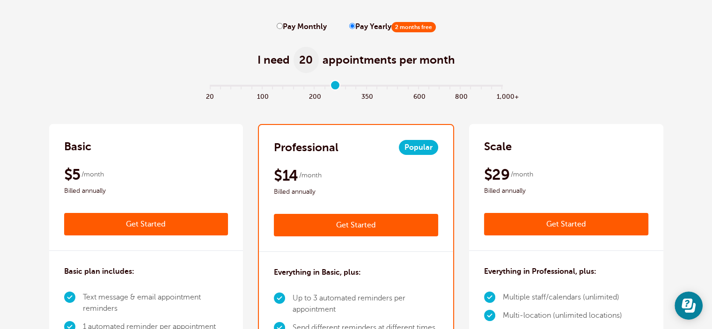
type input "12"
click at [335, 87] on input "range" at bounding box center [356, 87] width 303 height 2
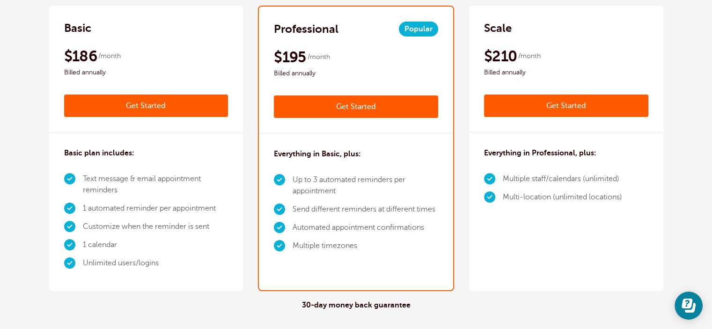
scroll to position [203, 0]
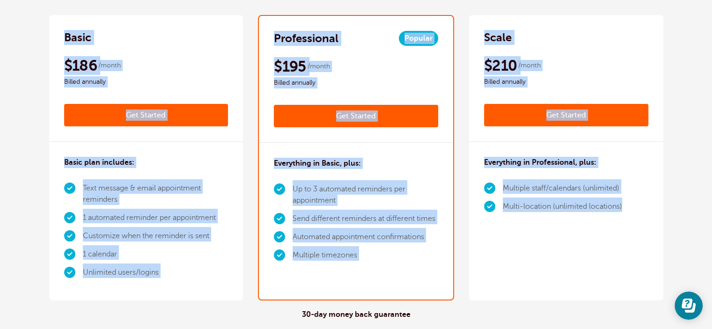
drag, startPoint x: 36, startPoint y: 10, endPoint x: 655, endPoint y: 239, distance: 660.0
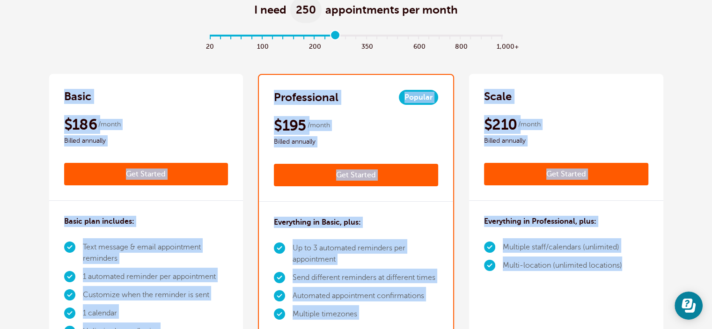
scroll to position [140, 0]
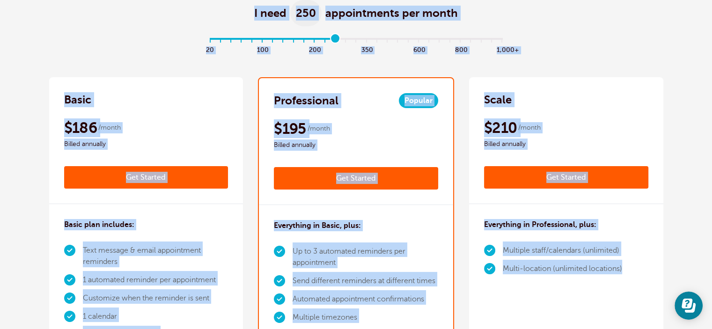
drag, startPoint x: 251, startPoint y: 10, endPoint x: 630, endPoint y: 292, distance: 471.9
click at [136, 96] on div "Basic" at bounding box center [146, 99] width 164 height 15
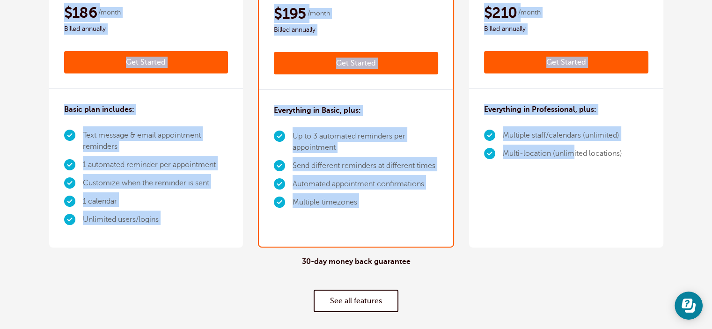
scroll to position [296, 0]
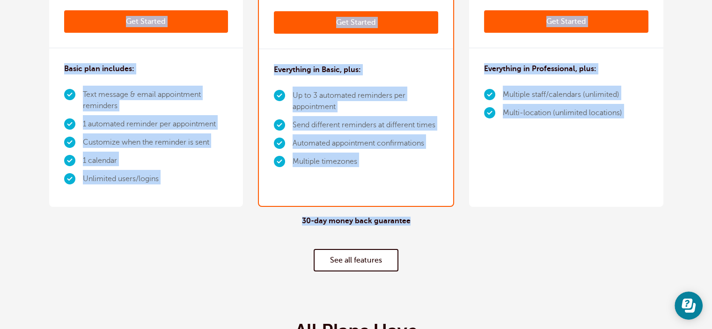
drag, startPoint x: 211, startPoint y: 44, endPoint x: 624, endPoint y: 212, distance: 445.4
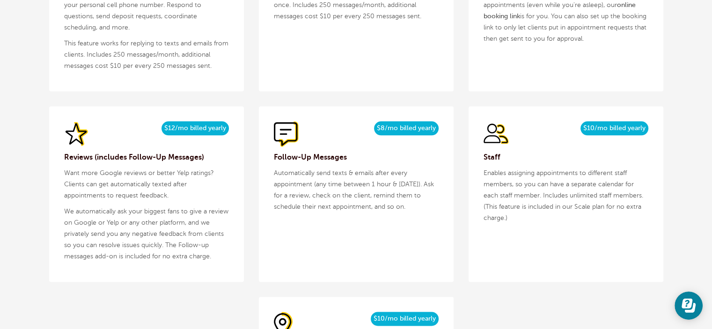
scroll to position [1155, 0]
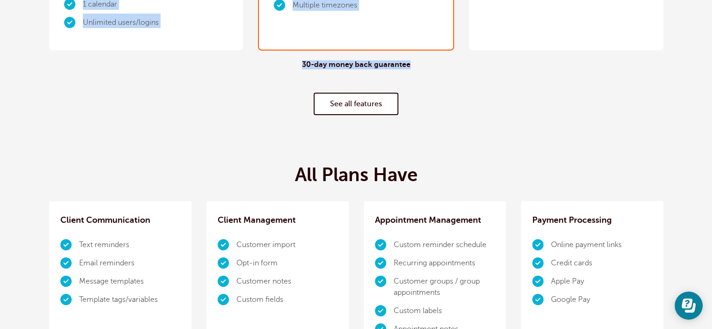
click at [369, 101] on link "See all features" at bounding box center [356, 104] width 85 height 22
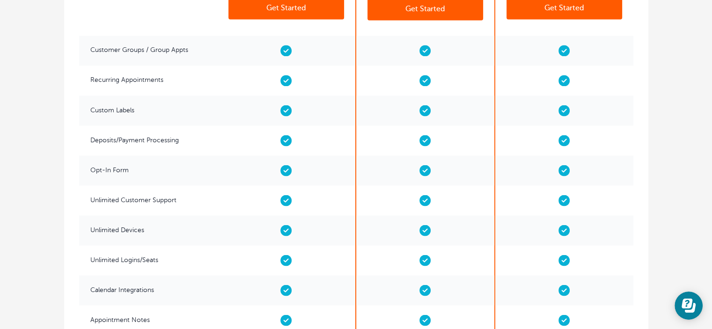
scroll to position [1689, 0]
